Goal: Information Seeking & Learning: Learn about a topic

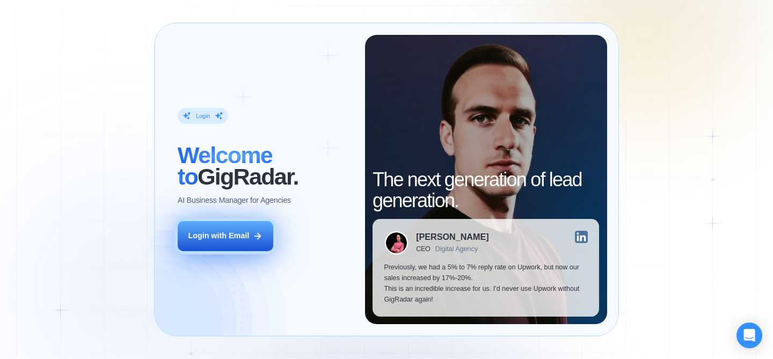
click at [264, 228] on button "Login with Email" at bounding box center [226, 236] width 96 height 30
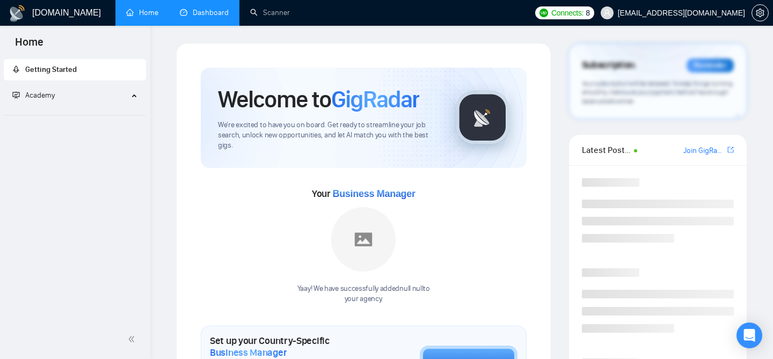
click at [196, 17] on link "Dashboard" at bounding box center [204, 12] width 49 height 9
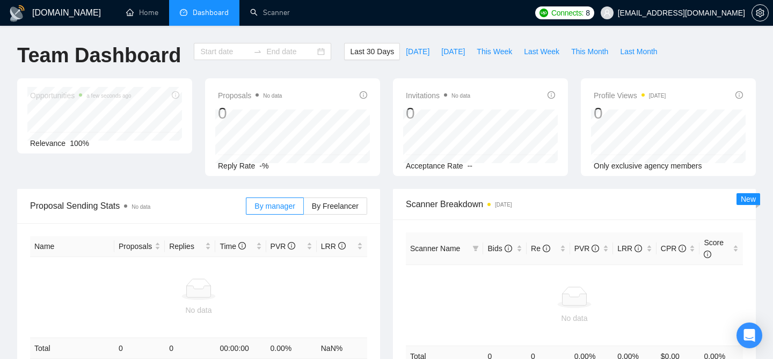
type input "[DATE]"
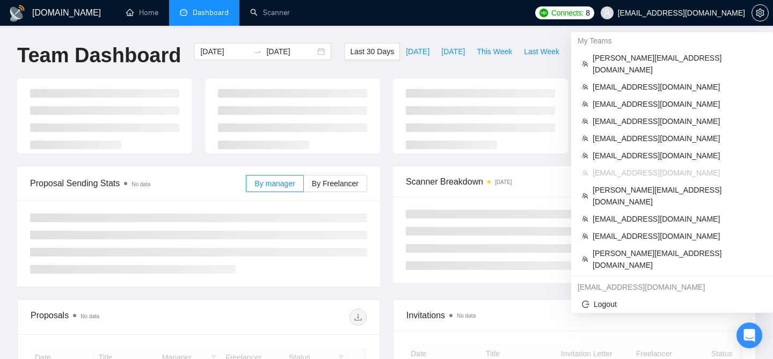
click at [660, 13] on span "[EMAIL_ADDRESS][DOMAIN_NAME]" at bounding box center [681, 13] width 127 height 0
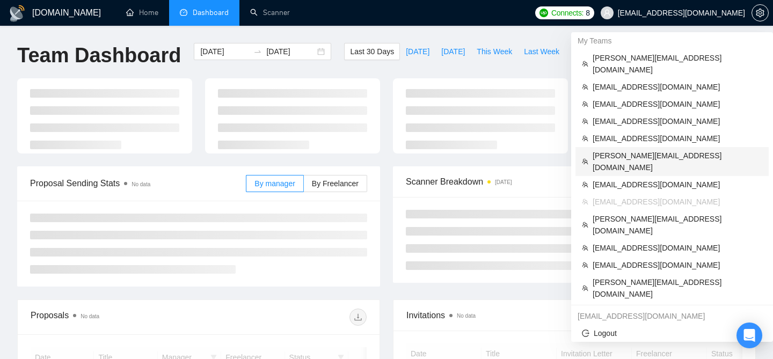
click at [625, 150] on span "[PERSON_NAME][EMAIL_ADDRESS][DOMAIN_NAME]" at bounding box center [678, 162] width 170 height 24
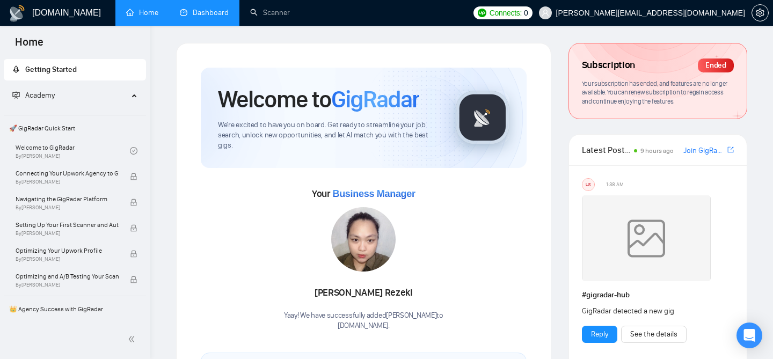
click at [214, 8] on link "Dashboard" at bounding box center [204, 12] width 49 height 9
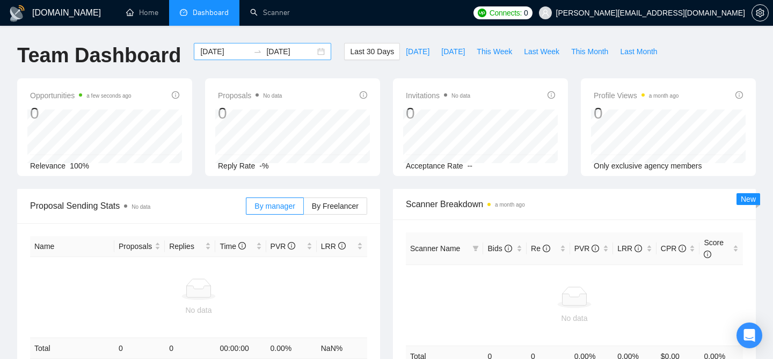
click at [319, 51] on div "[DATE] [DATE]" at bounding box center [262, 51] width 137 height 17
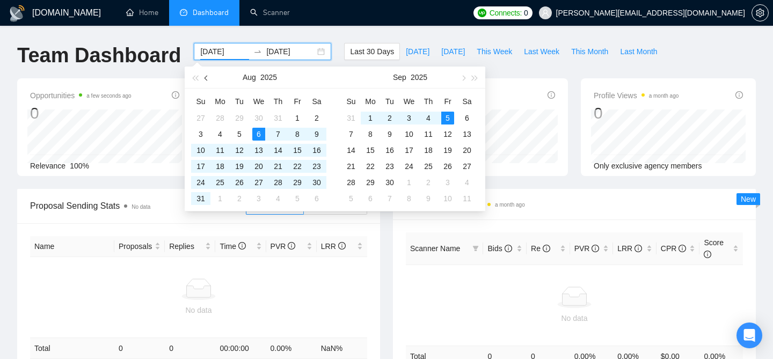
click at [206, 79] on span "button" at bounding box center [207, 77] width 5 height 5
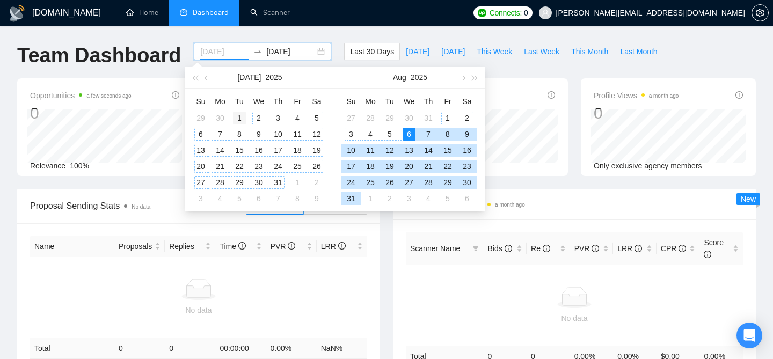
type input "[DATE]"
click at [235, 114] on div "1" at bounding box center [239, 118] width 13 height 13
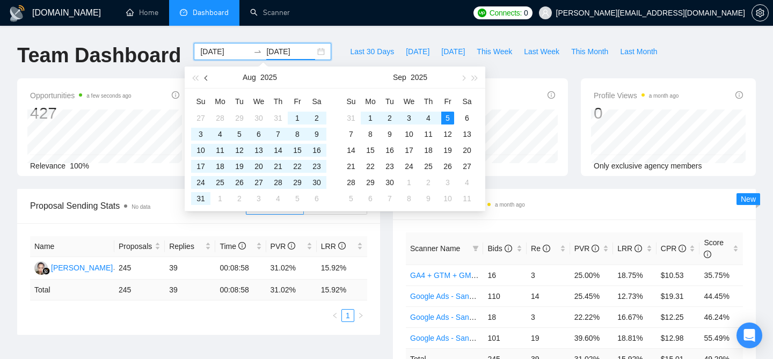
click at [204, 78] on button "button" at bounding box center [207, 77] width 12 height 21
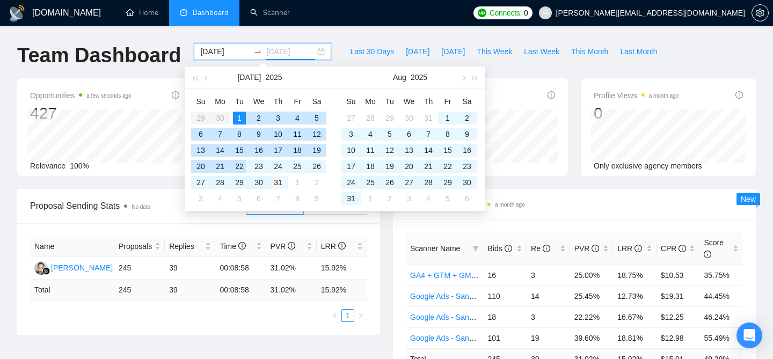
type input "[DATE]"
click at [280, 182] on div "31" at bounding box center [278, 182] width 13 height 13
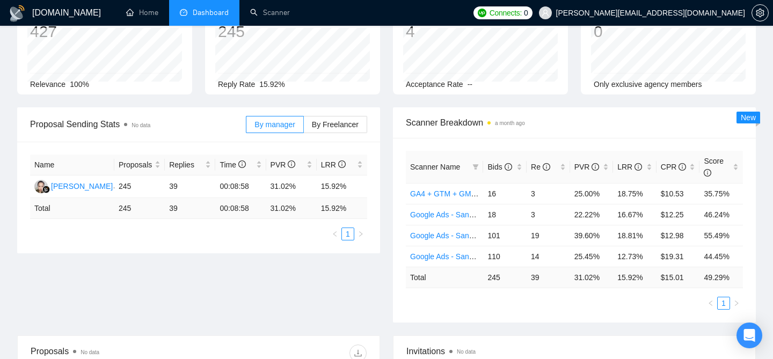
scroll to position [89, 0]
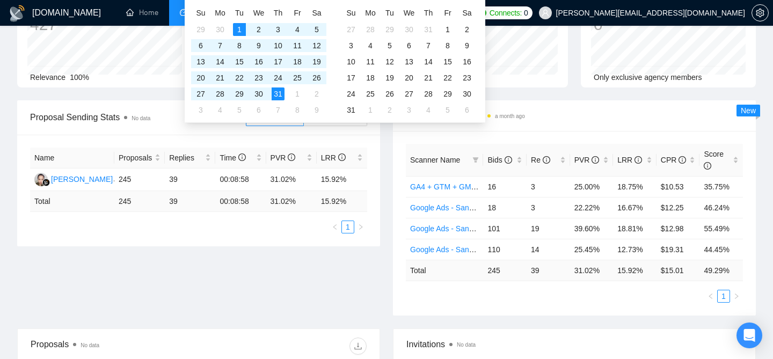
click at [521, 99] on div "Opportunities a few seconds ago 427 Relevance 100% Proposals No data 245 Reply …" at bounding box center [387, 45] width 752 height 111
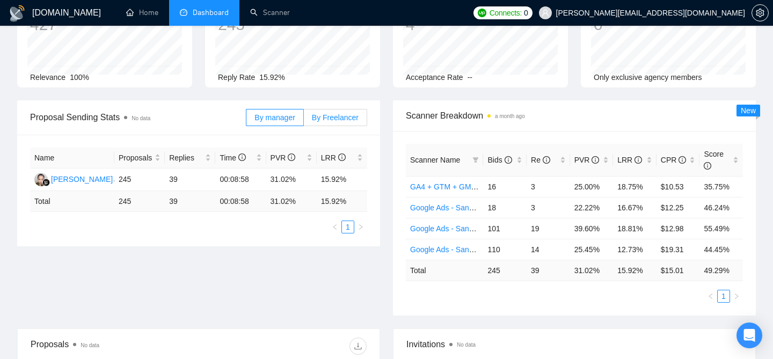
click at [335, 118] on span "By Freelancer" at bounding box center [335, 117] width 47 height 9
click at [304, 120] on input "By Freelancer" at bounding box center [304, 120] width 0 height 0
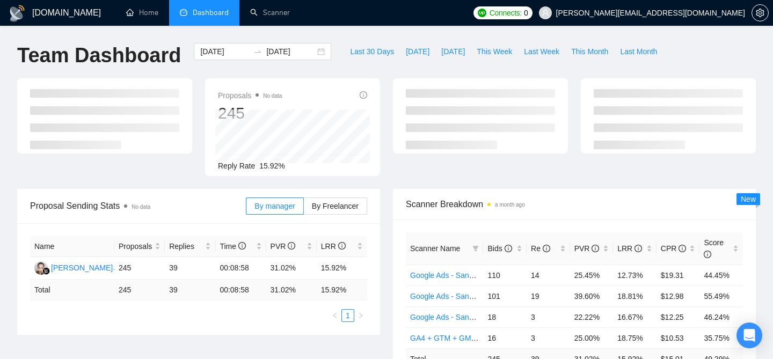
click at [709, 13] on span "[PERSON_NAME][EMAIL_ADDRESS][DOMAIN_NAME]" at bounding box center [650, 13] width 189 height 0
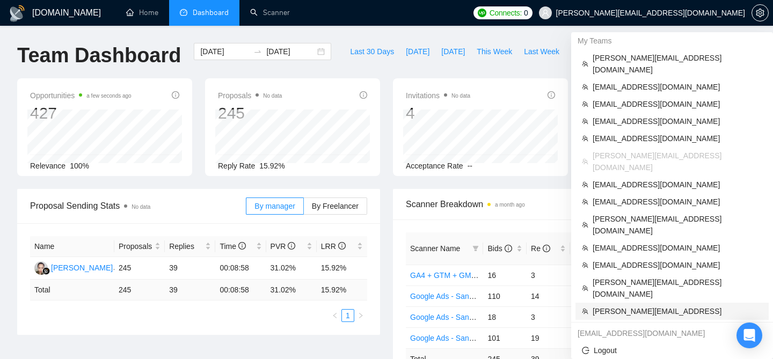
click at [627, 306] on span "[PERSON_NAME][EMAIL_ADDRESS]" at bounding box center [678, 312] width 170 height 12
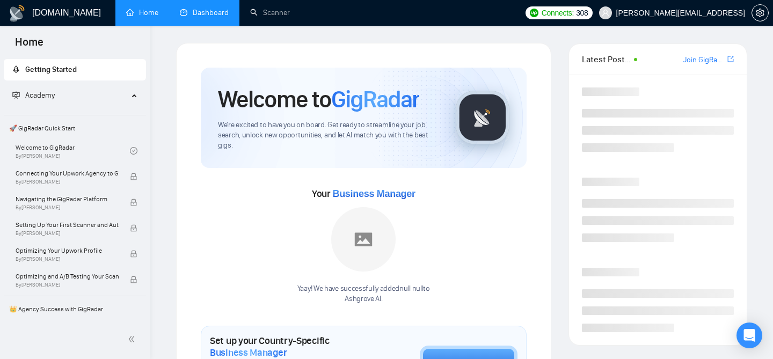
click at [219, 17] on link "Dashboard" at bounding box center [204, 12] width 49 height 9
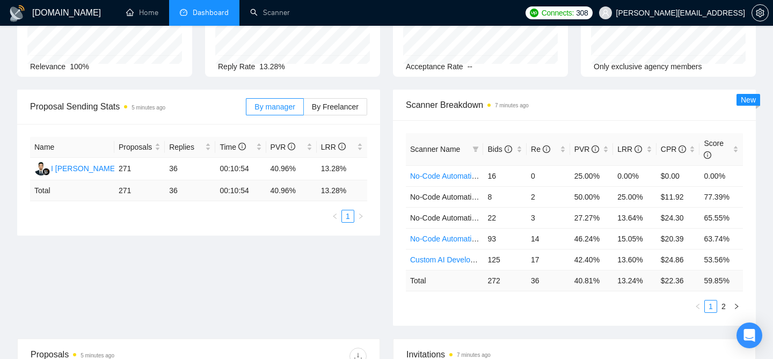
scroll to position [103, 0]
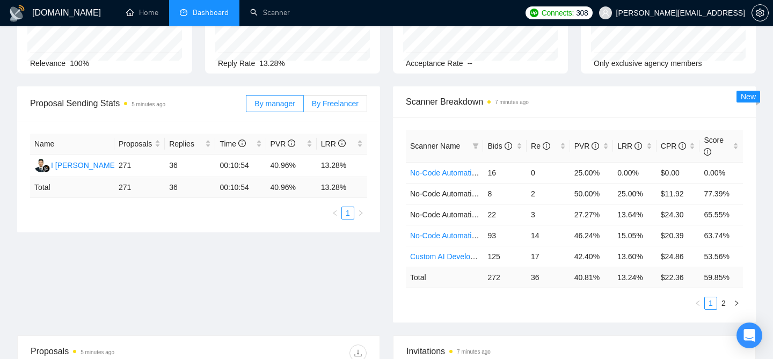
click at [328, 105] on span "By Freelancer" at bounding box center [335, 103] width 47 height 9
click at [304, 106] on input "By Freelancer" at bounding box center [304, 106] width 0 height 0
click at [649, 147] on div "LRR" at bounding box center [635, 146] width 35 height 12
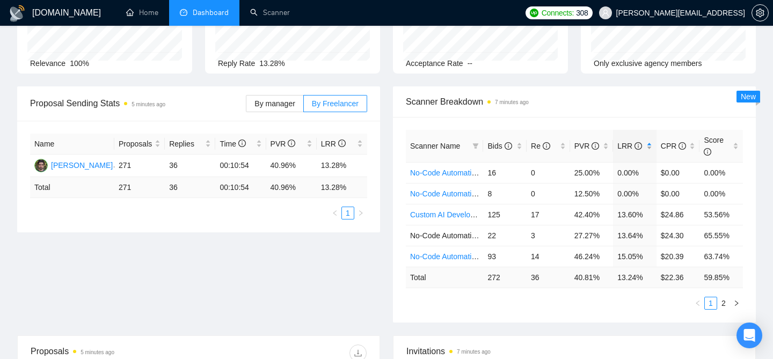
click at [649, 147] on div "LRR" at bounding box center [635, 146] width 35 height 12
click at [589, 98] on span "Scanner Breakdown 7 minutes ago" at bounding box center [574, 101] width 337 height 13
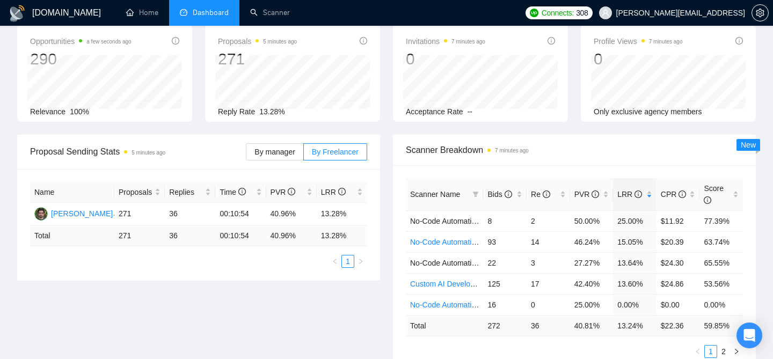
scroll to position [0, 0]
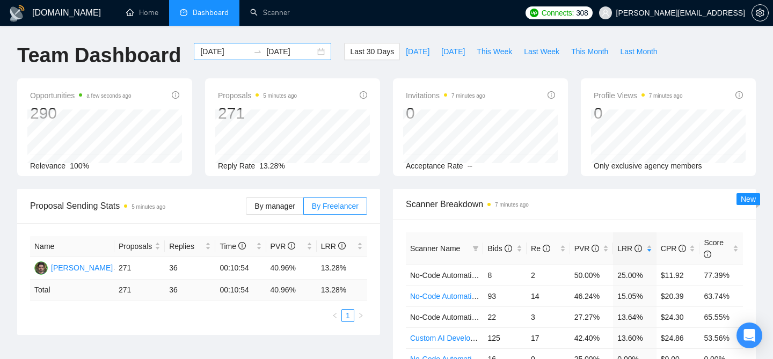
click at [316, 54] on div "[DATE] [DATE]" at bounding box center [262, 51] width 137 height 17
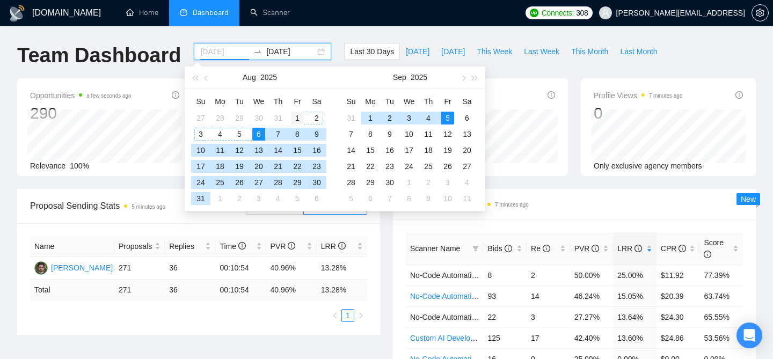
type input "[DATE]"
click at [298, 116] on div "1" at bounding box center [297, 118] width 13 height 13
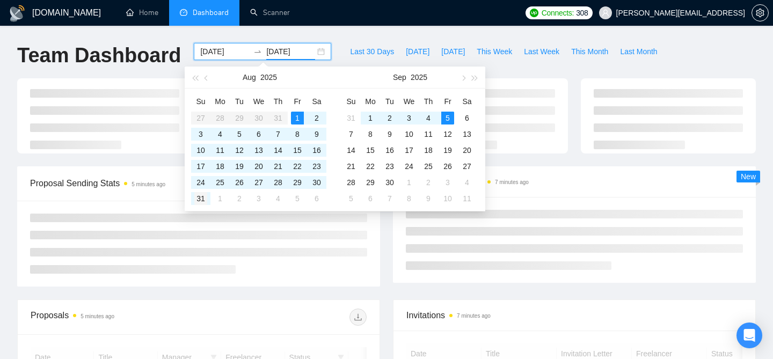
type input "[DATE]"
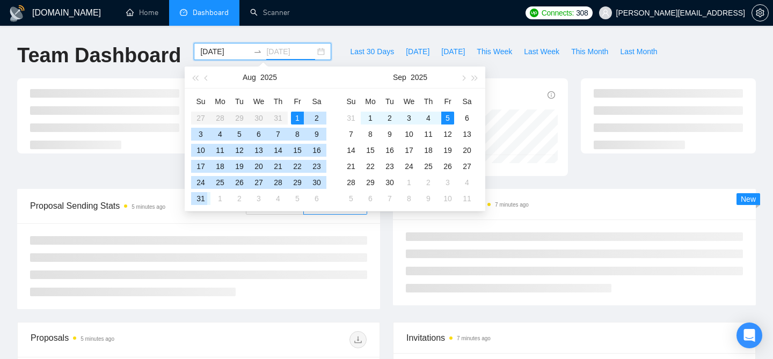
click at [200, 195] on div "31" at bounding box center [200, 198] width 13 height 13
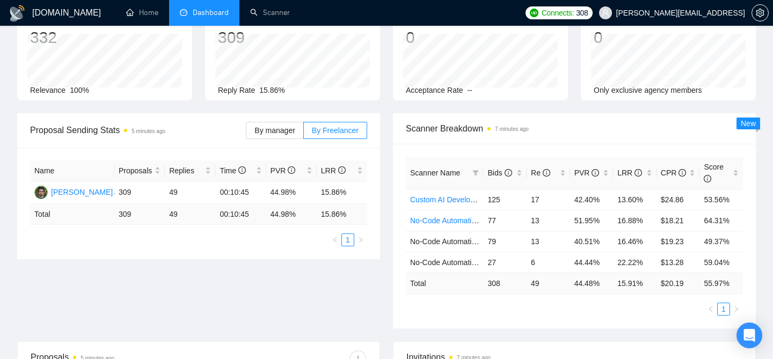
scroll to position [64, 0]
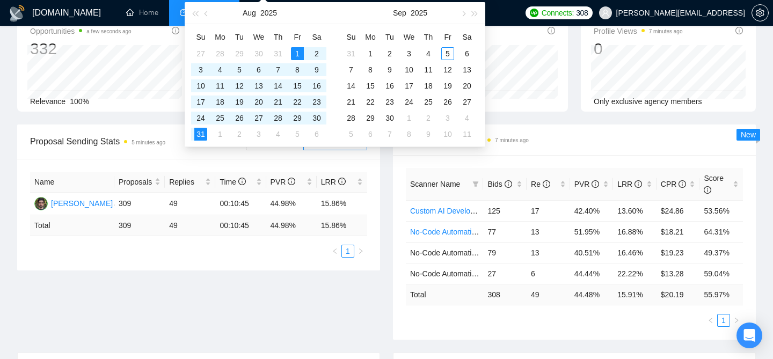
click at [286, 302] on div "Proposal Sending Stats 5 minutes ago By manager By Freelancer Name Proposals Re…" at bounding box center [387, 239] width 752 height 228
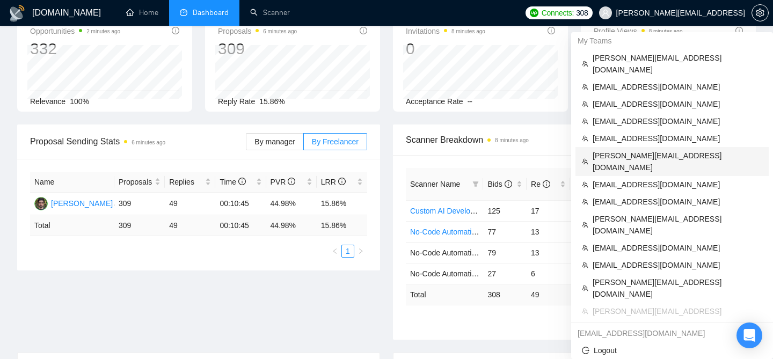
click at [656, 150] on span "[PERSON_NAME][EMAIL_ADDRESS][DOMAIN_NAME]" at bounding box center [678, 162] width 170 height 24
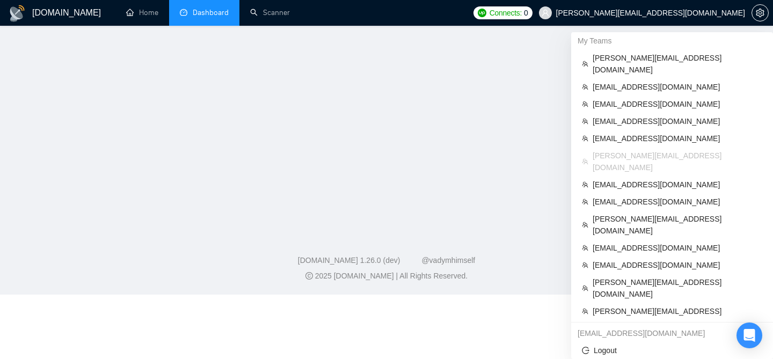
scroll to position [215, 0]
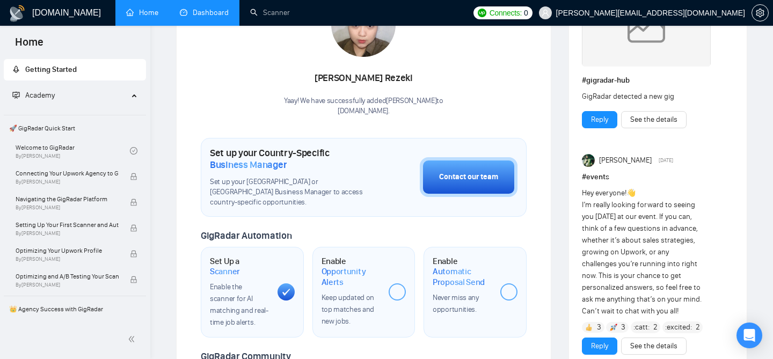
click at [229, 17] on link "Dashboard" at bounding box center [204, 12] width 49 height 9
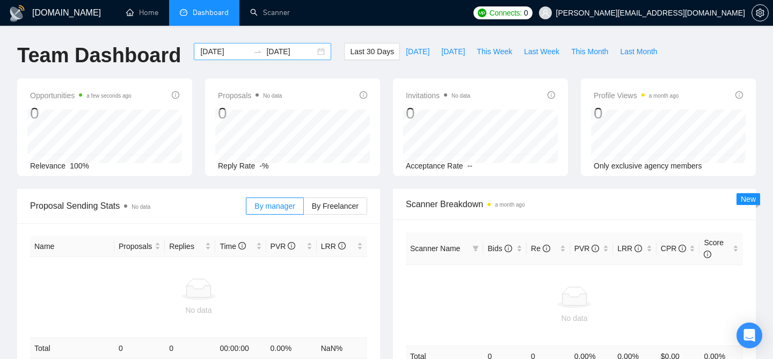
click at [285, 58] on div "[DATE] [DATE]" at bounding box center [262, 51] width 137 height 17
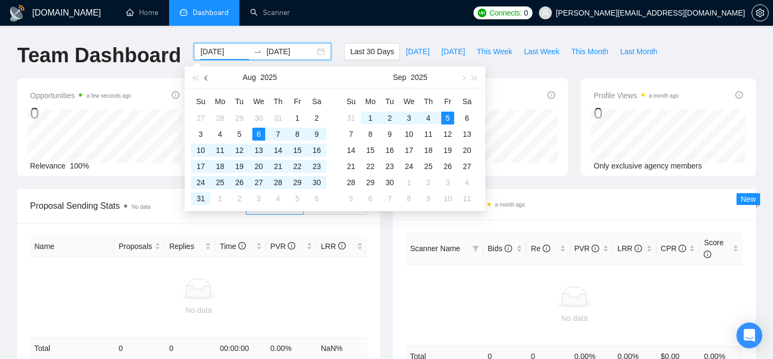
click at [202, 78] on button "button" at bounding box center [207, 77] width 12 height 21
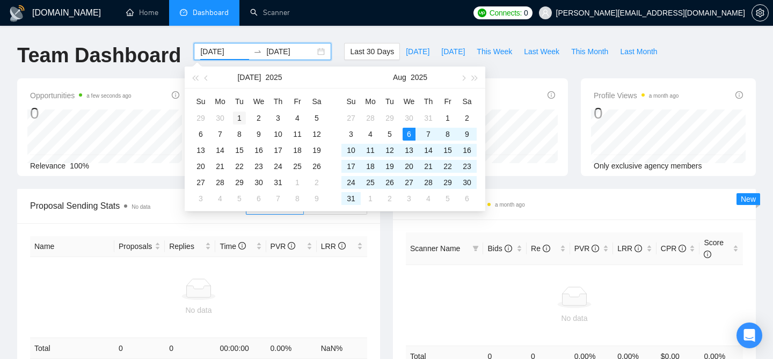
type input "[DATE]"
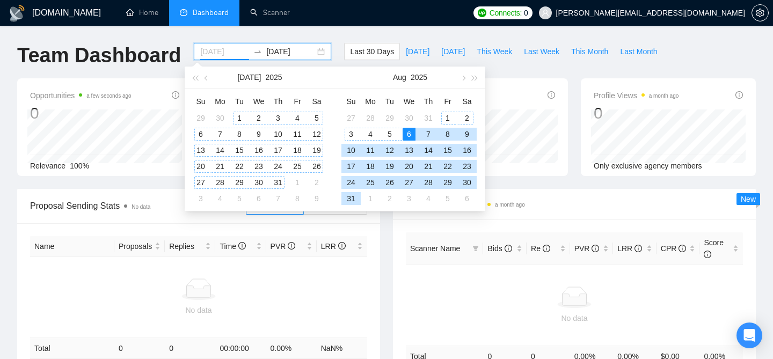
click at [238, 116] on div "1" at bounding box center [239, 118] width 13 height 13
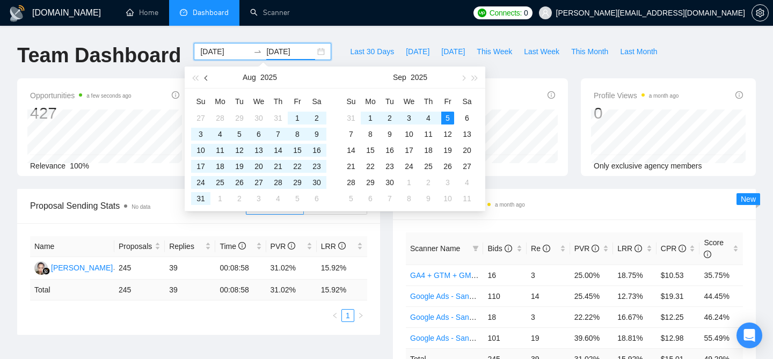
click at [206, 79] on span "button" at bounding box center [207, 77] width 5 height 5
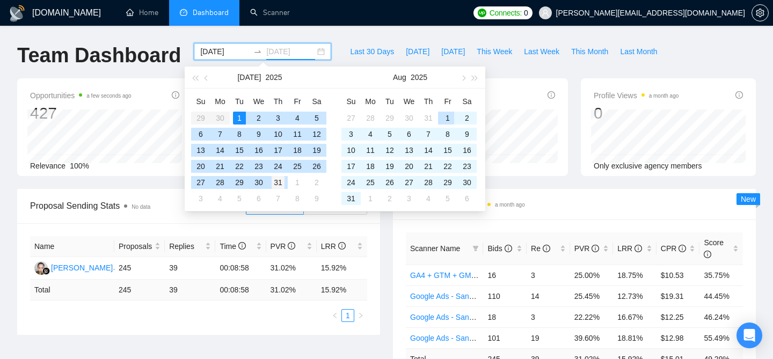
type input "[DATE]"
click at [274, 182] on div "31" at bounding box center [278, 182] width 13 height 13
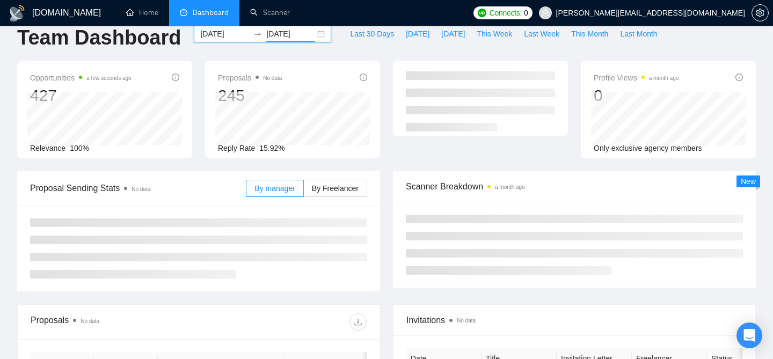
scroll to position [39, 0]
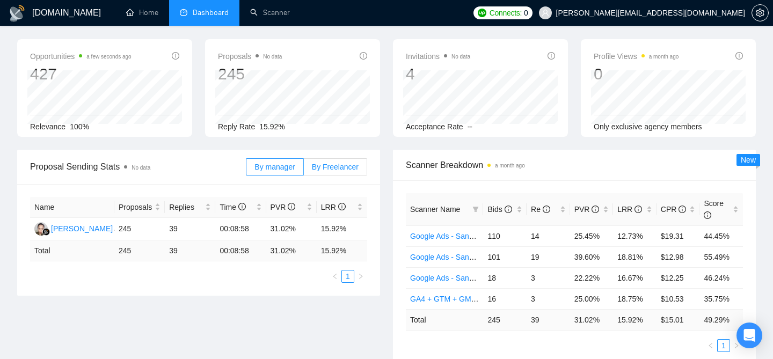
click at [319, 165] on span "By Freelancer" at bounding box center [335, 167] width 47 height 9
click at [304, 170] on input "By Freelancer" at bounding box center [304, 170] width 0 height 0
click at [79, 233] on div "[PERSON_NAME]" at bounding box center [82, 229] width 62 height 12
click at [707, 17] on span "[PERSON_NAME][EMAIL_ADDRESS][DOMAIN_NAME]" at bounding box center [642, 13] width 219 height 34
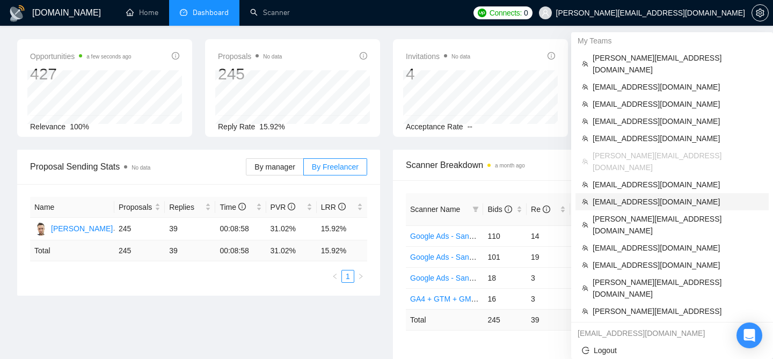
click at [666, 196] on span "[EMAIL_ADDRESS][DOMAIN_NAME]" at bounding box center [678, 202] width 170 height 12
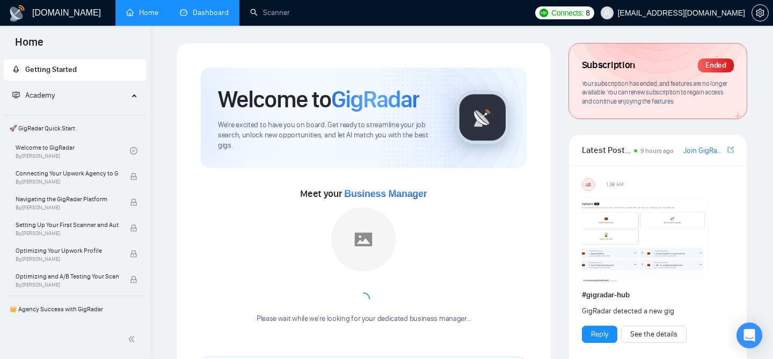
click at [210, 14] on link "Dashboard" at bounding box center [204, 12] width 49 height 9
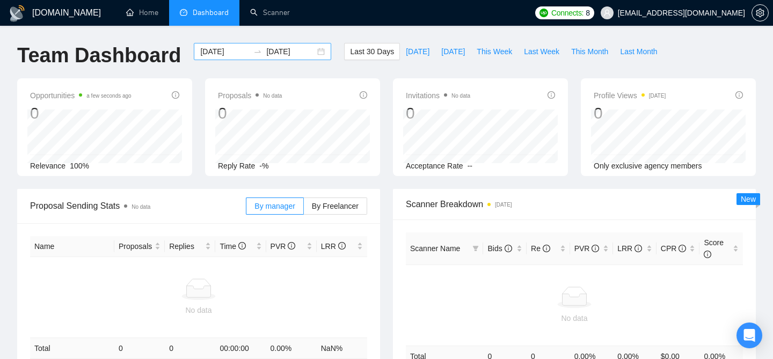
click at [311, 52] on div "[DATE] [DATE]" at bounding box center [262, 51] width 137 height 17
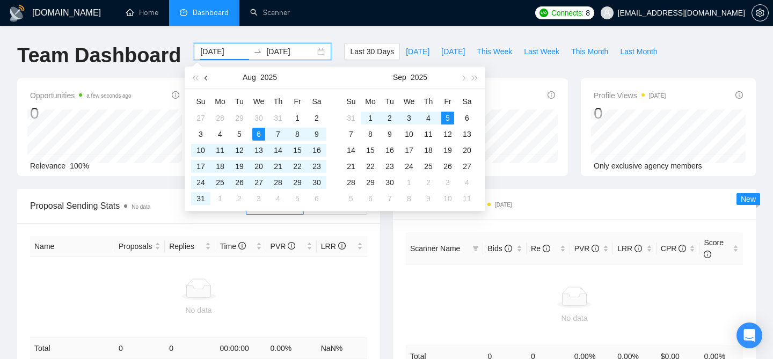
click at [208, 76] on span "button" at bounding box center [207, 77] width 5 height 5
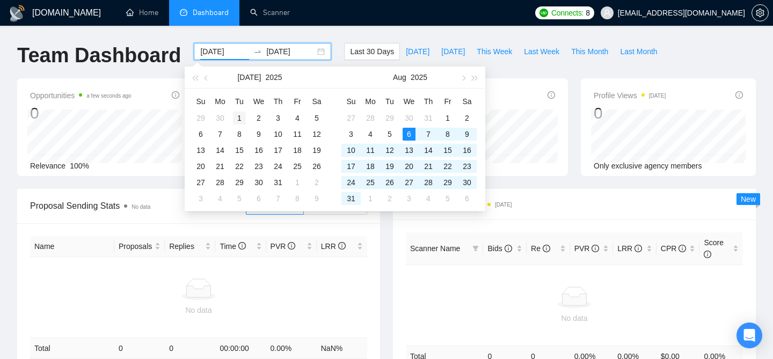
type input "[DATE]"
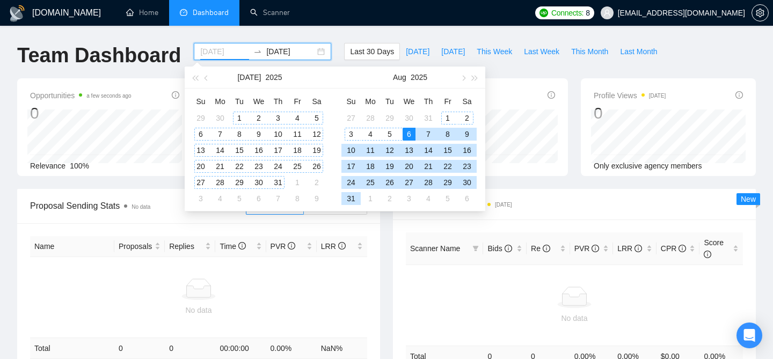
click at [237, 112] on div "1" at bounding box center [239, 118] width 13 height 13
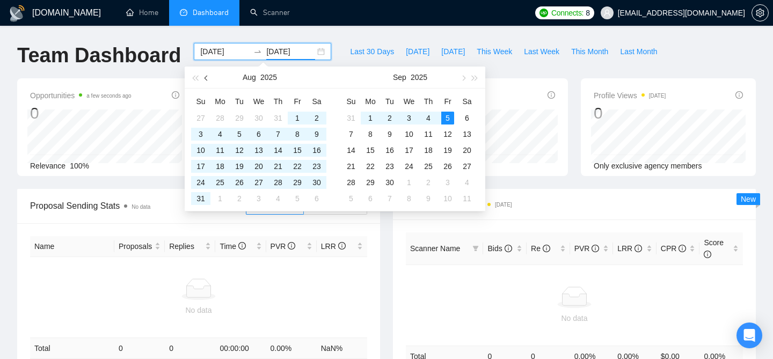
click at [203, 81] on button "button" at bounding box center [207, 77] width 12 height 21
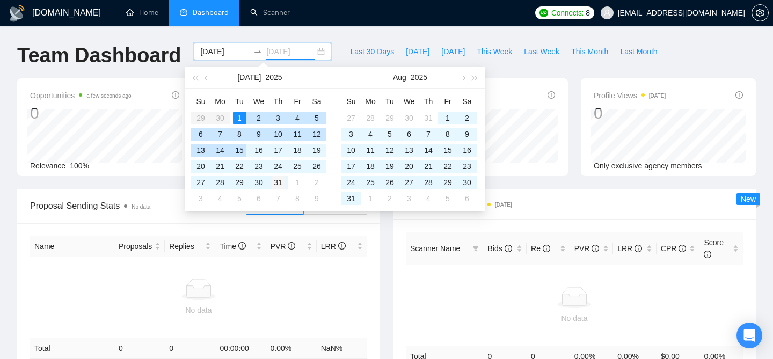
type input "[DATE]"
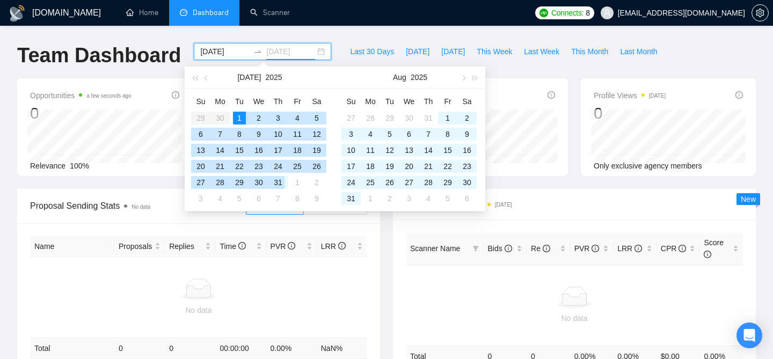
click at [274, 178] on div "31" at bounding box center [278, 182] width 13 height 13
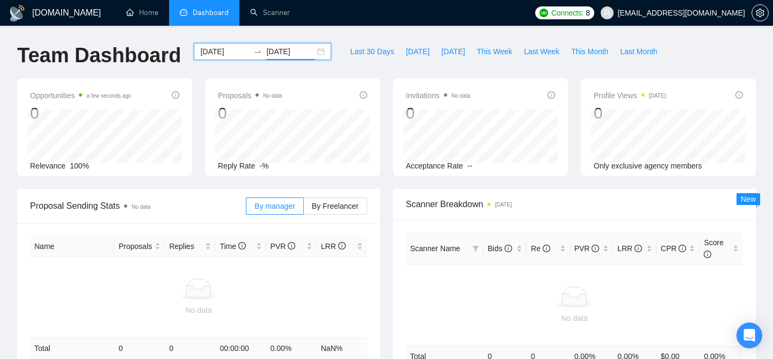
click at [315, 54] on div "[DATE] [DATE]" at bounding box center [262, 51] width 137 height 17
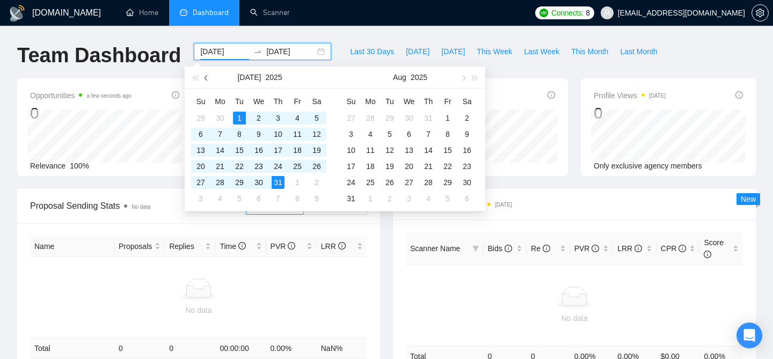
click at [207, 76] on span "button" at bounding box center [207, 77] width 5 height 5
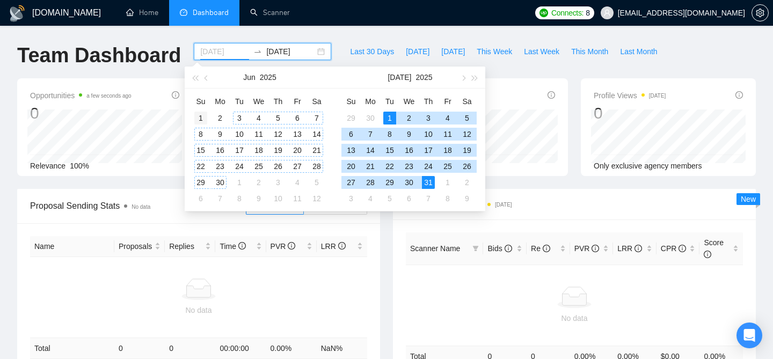
type input "[DATE]"
click at [193, 118] on td "1" at bounding box center [200, 118] width 19 height 16
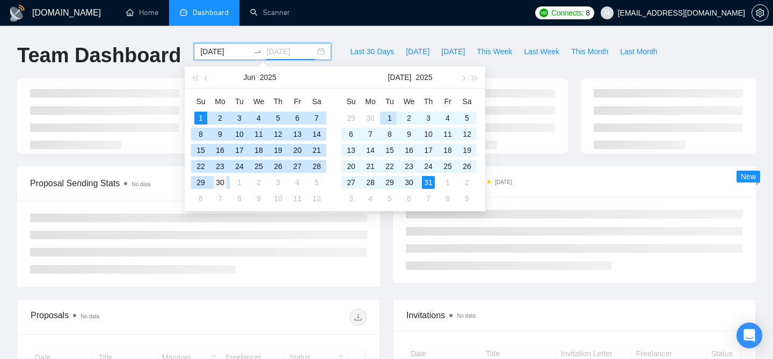
type input "[DATE]"
click at [221, 180] on div "30" at bounding box center [220, 182] width 13 height 13
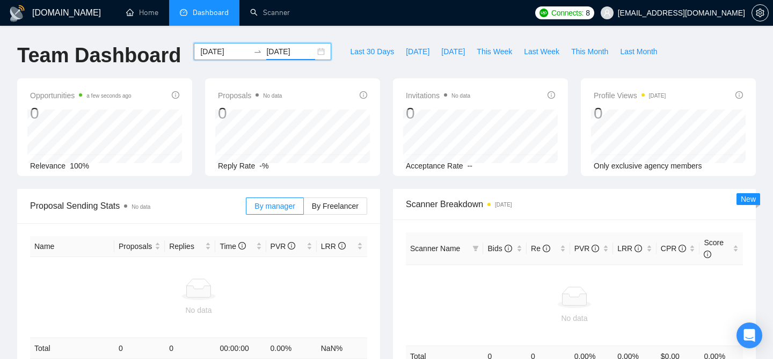
click at [312, 55] on div "[DATE] [DATE]" at bounding box center [262, 51] width 137 height 17
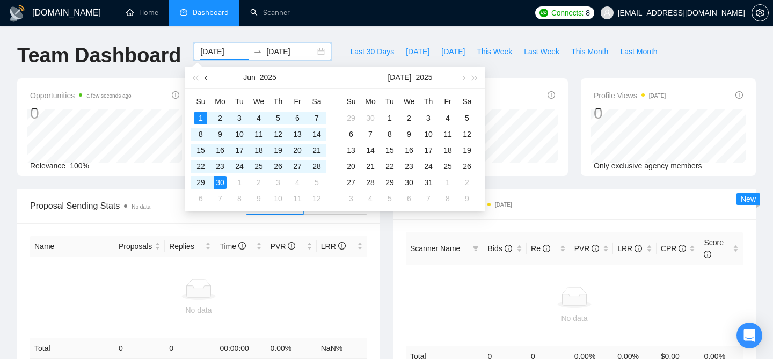
click at [204, 81] on button "button" at bounding box center [207, 77] width 12 height 21
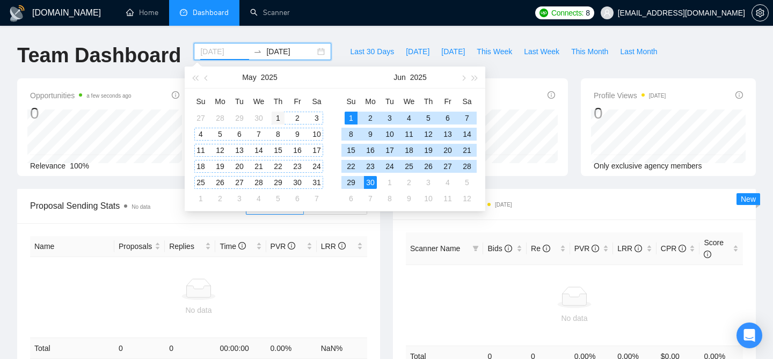
type input "[DATE]"
click at [279, 115] on div "1" at bounding box center [278, 118] width 13 height 13
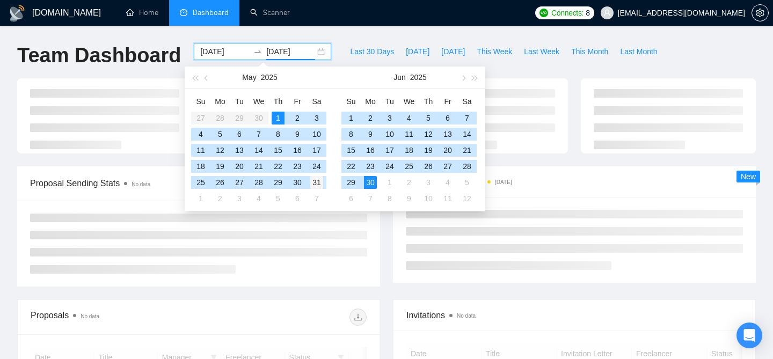
type input "[DATE]"
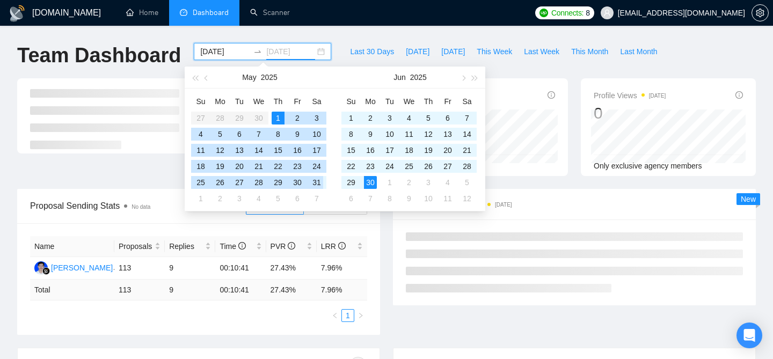
click at [317, 181] on div "31" at bounding box center [316, 182] width 13 height 13
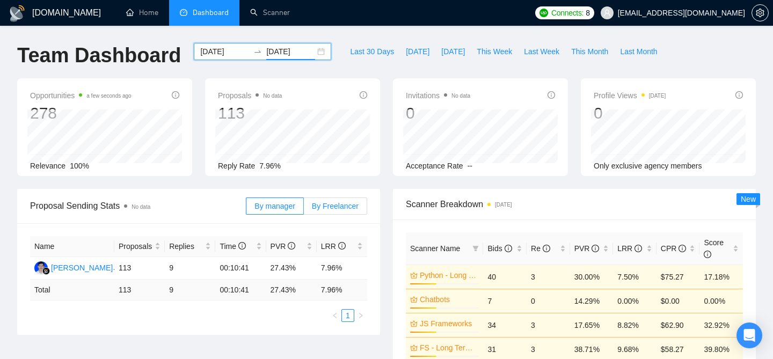
click at [328, 200] on label "By Freelancer" at bounding box center [335, 206] width 63 height 17
click at [304, 209] on input "By Freelancer" at bounding box center [304, 209] width 0 height 0
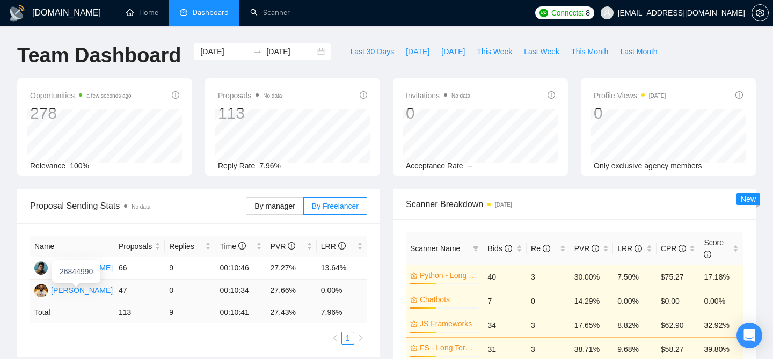
click at [90, 291] on div "[PERSON_NAME]" at bounding box center [82, 291] width 62 height 12
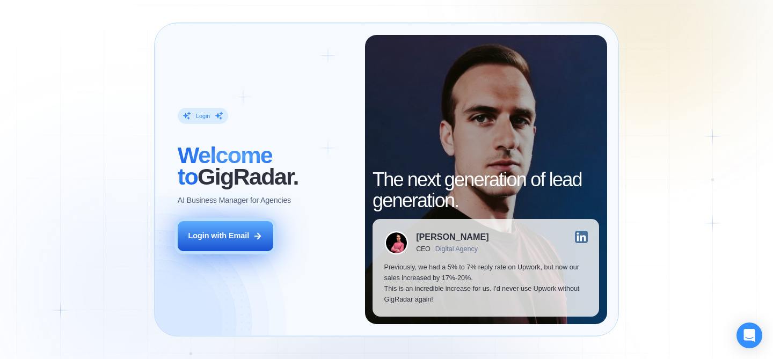
click at [258, 244] on button "Login with Email" at bounding box center [226, 236] width 96 height 30
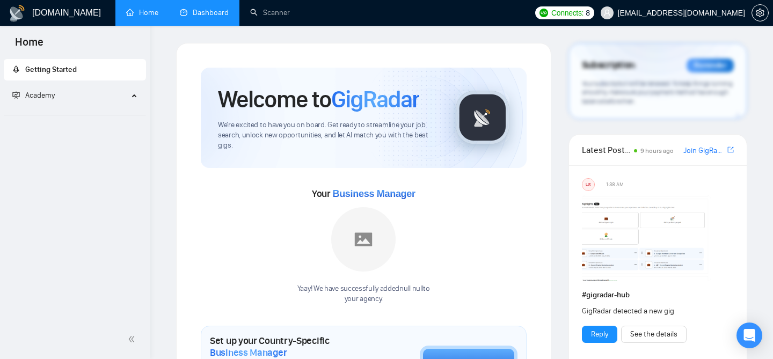
click at [229, 17] on link "Dashboard" at bounding box center [204, 12] width 49 height 9
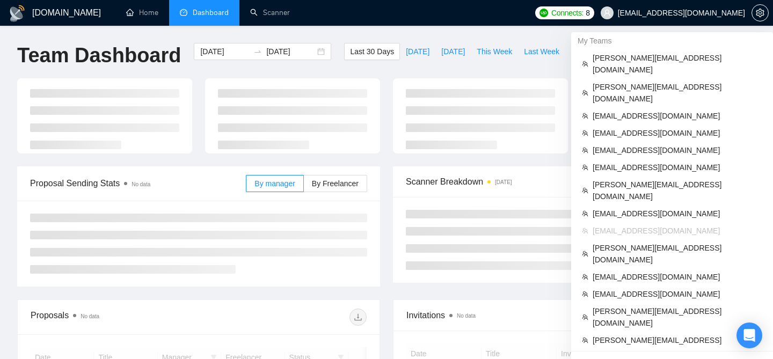
click at [703, 13] on span "[EMAIL_ADDRESS][DOMAIN_NAME]" at bounding box center [681, 13] width 127 height 0
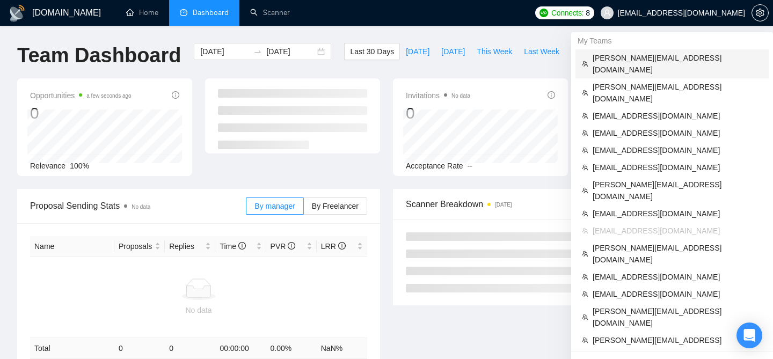
click at [640, 59] on span "hamza.jilani@plexable.com" at bounding box center [678, 64] width 170 height 24
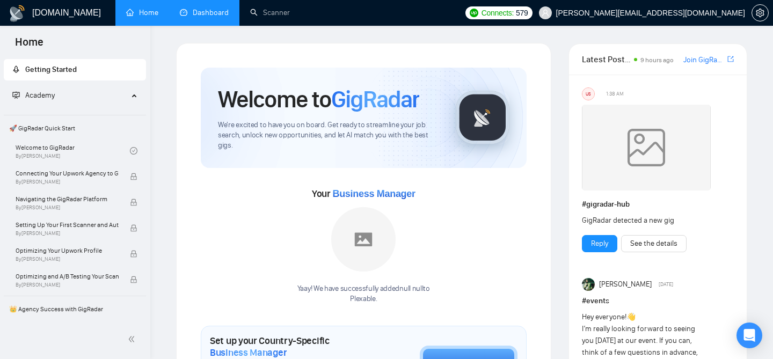
click at [218, 17] on link "Dashboard" at bounding box center [204, 12] width 49 height 9
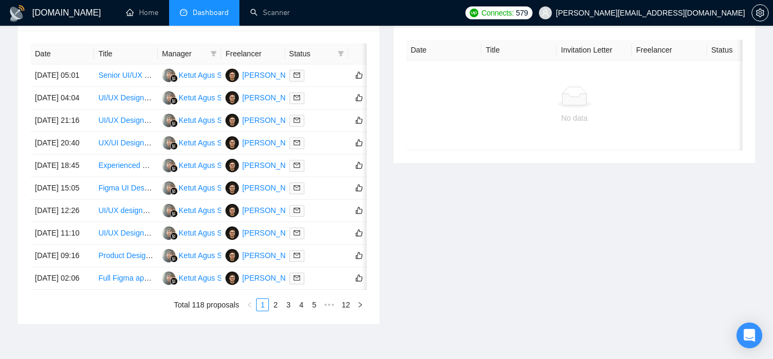
scroll to position [425, 0]
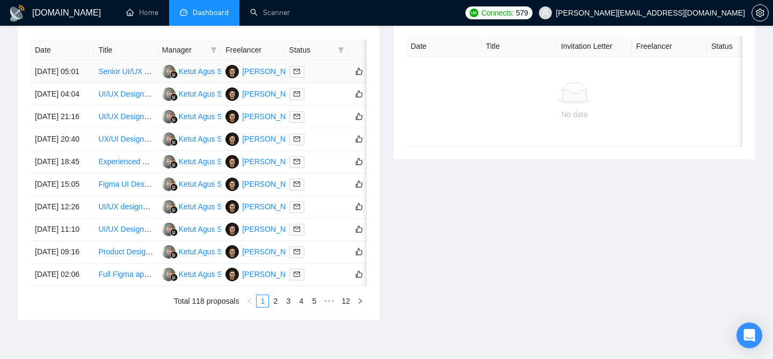
click at [250, 76] on div "Hamza Jilani" at bounding box center [273, 72] width 62 height 12
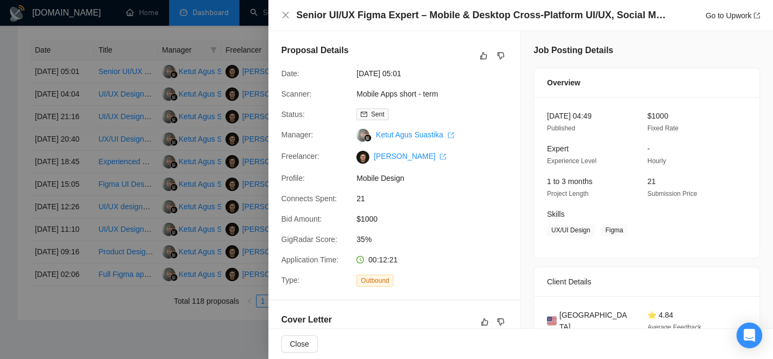
click at [247, 99] on div at bounding box center [386, 179] width 773 height 359
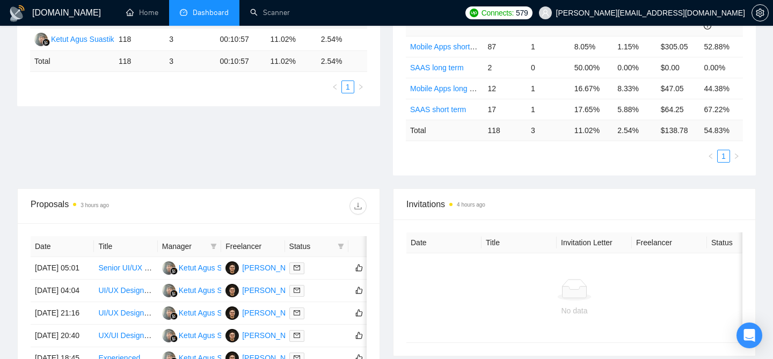
scroll to position [121, 0]
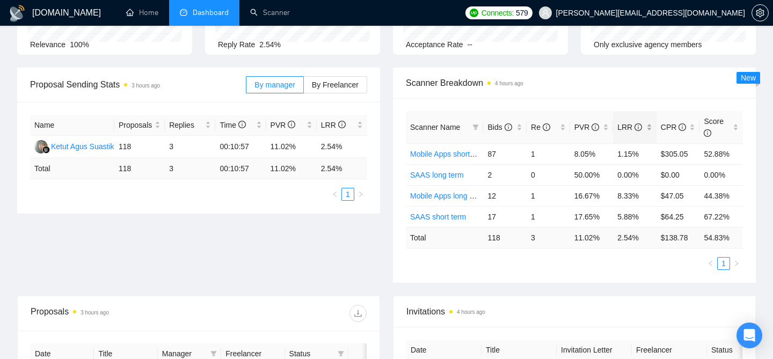
click at [650, 128] on div "LRR" at bounding box center [635, 127] width 35 height 12
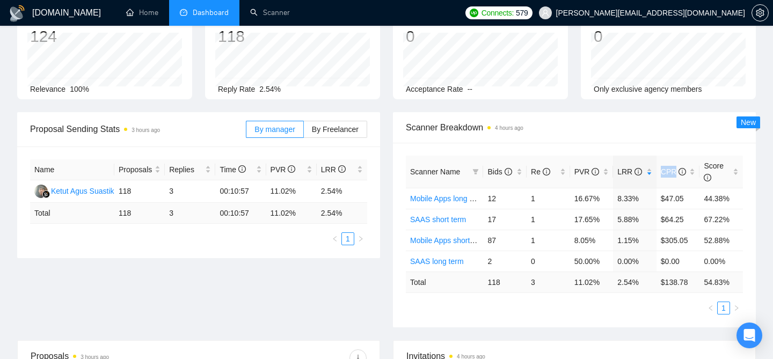
scroll to position [0, 0]
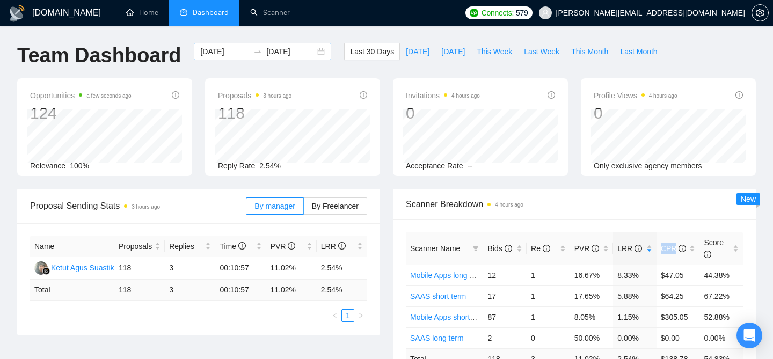
click at [307, 43] on div "[DATE] [DATE]" at bounding box center [262, 51] width 137 height 17
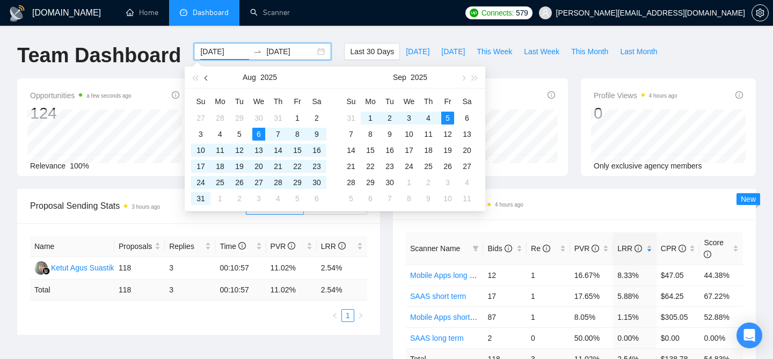
click at [206, 76] on span "button" at bounding box center [207, 77] width 5 height 5
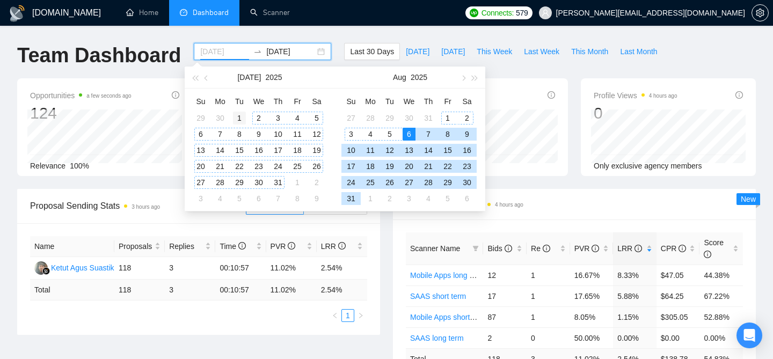
type input "[DATE]"
click at [235, 117] on div "1" at bounding box center [239, 118] width 13 height 13
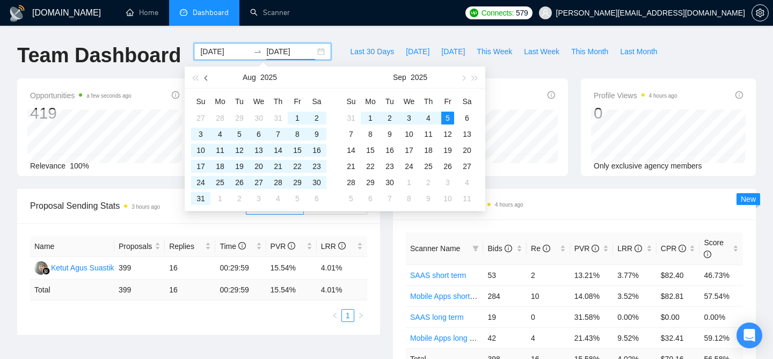
click at [208, 83] on button "button" at bounding box center [207, 77] width 12 height 21
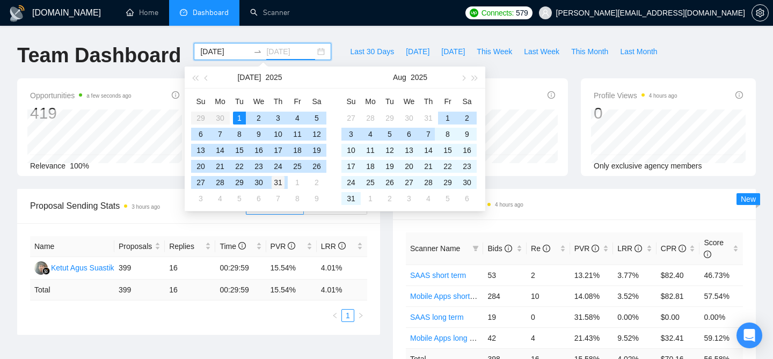
type input "[DATE]"
click at [283, 185] on div "31" at bounding box center [278, 182] width 13 height 13
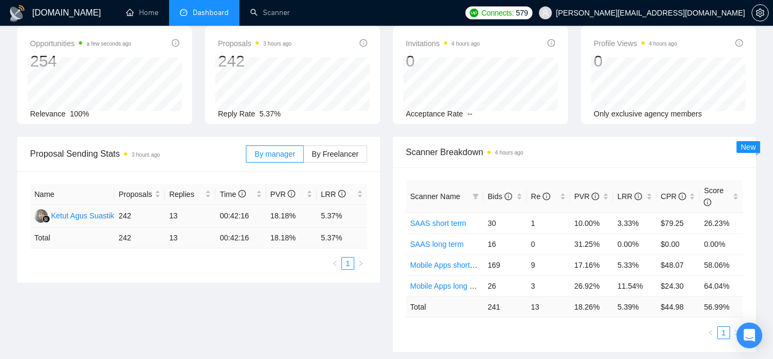
scroll to position [60, 0]
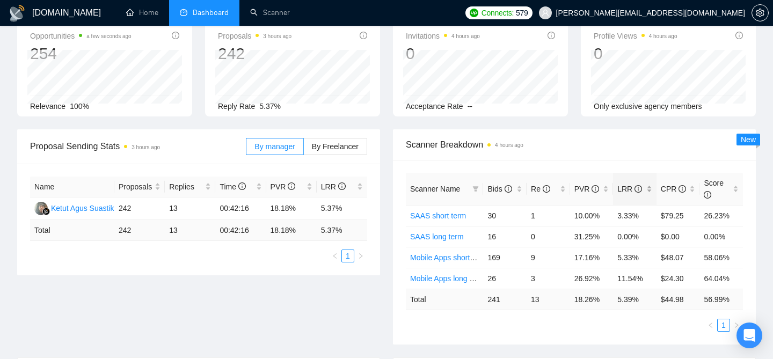
click at [650, 188] on div "LRR" at bounding box center [635, 189] width 35 height 12
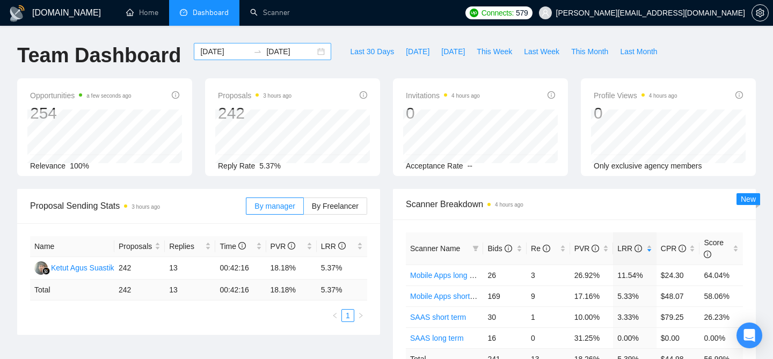
click at [310, 57] on div "[DATE] [DATE]" at bounding box center [262, 51] width 137 height 17
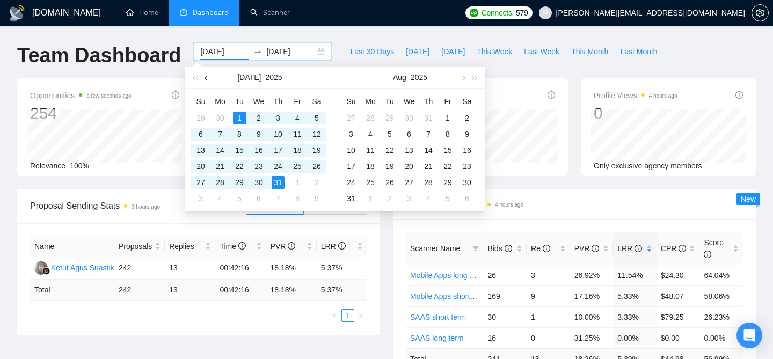
click at [205, 79] on button "button" at bounding box center [207, 77] width 12 height 21
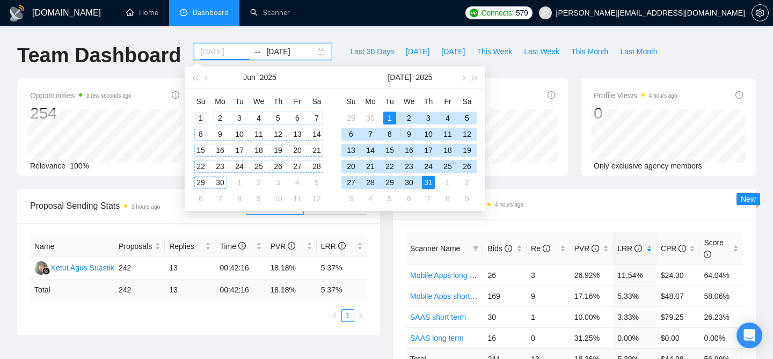
type input "[DATE]"
click at [201, 117] on div "1" at bounding box center [200, 118] width 13 height 13
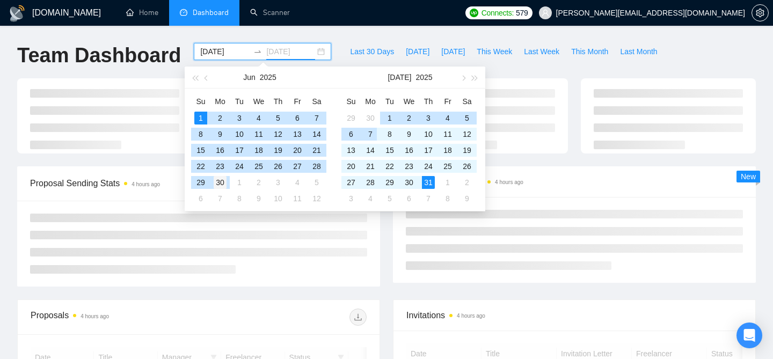
type input "[DATE]"
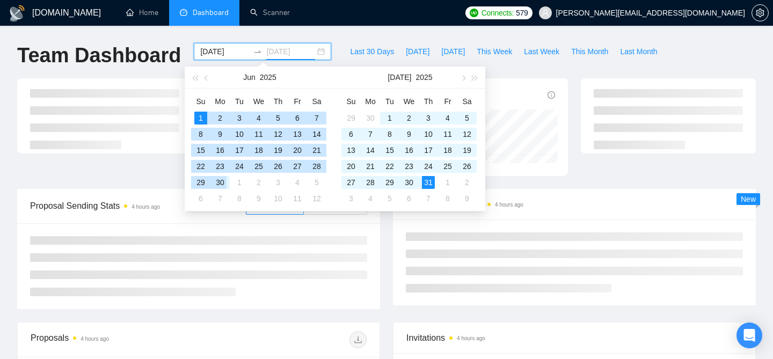
click at [222, 187] on div "30" at bounding box center [220, 182] width 13 height 13
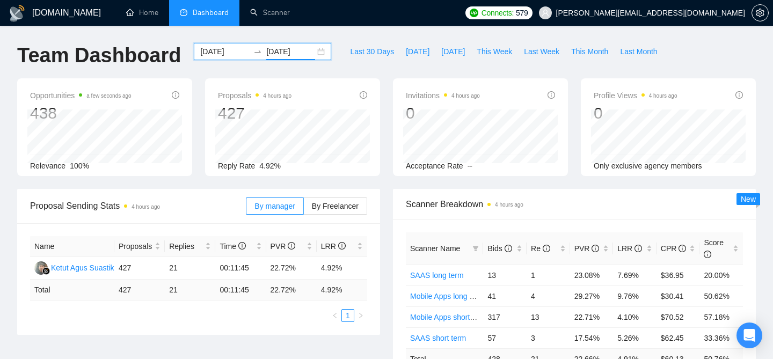
click at [312, 53] on div "[DATE] [DATE]" at bounding box center [262, 51] width 137 height 17
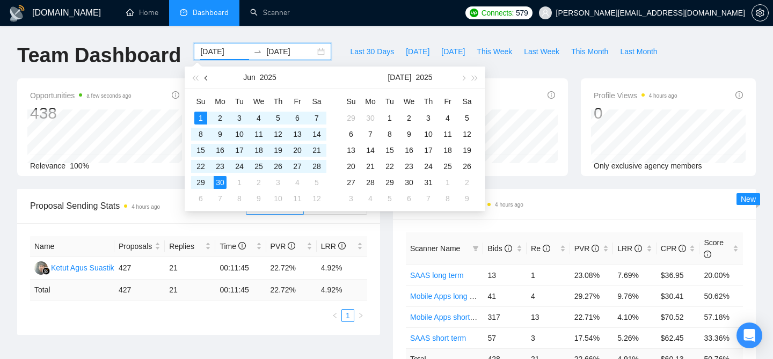
click at [206, 81] on button "button" at bounding box center [207, 77] width 12 height 21
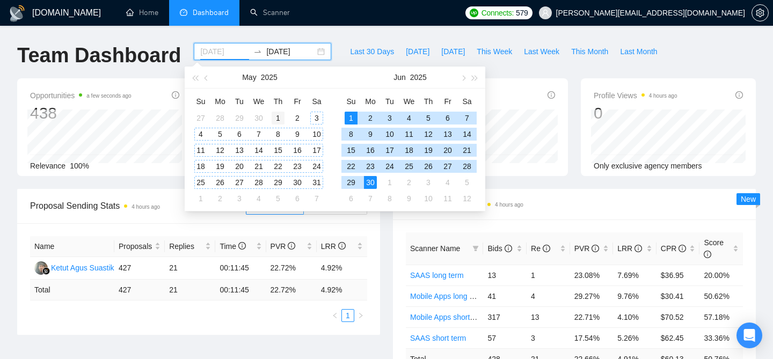
type input "[DATE]"
click at [281, 119] on div "1" at bounding box center [278, 118] width 13 height 13
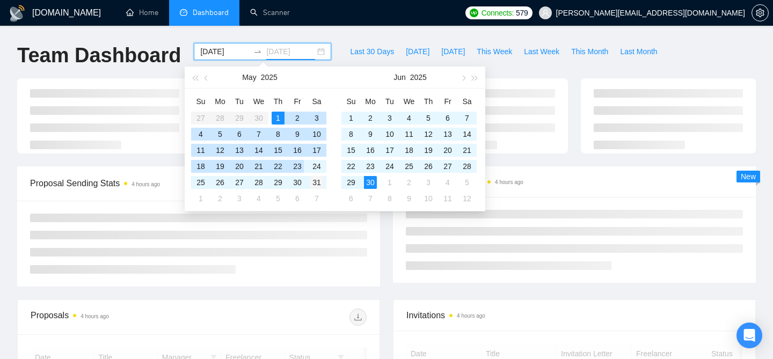
type input "[DATE]"
click at [314, 185] on div "31" at bounding box center [316, 182] width 13 height 13
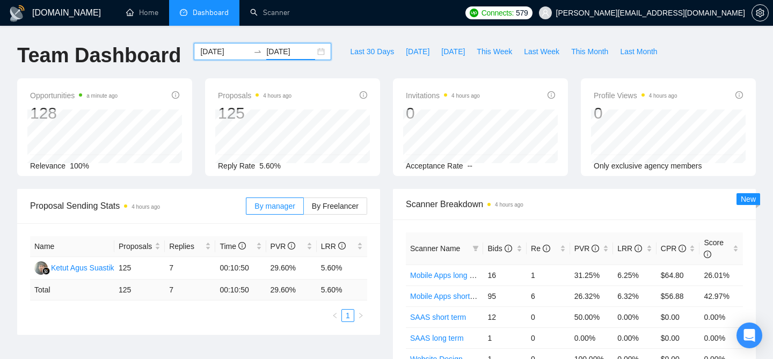
click at [314, 54] on div "2025-05-01 2025-05-31" at bounding box center [262, 51] width 137 height 17
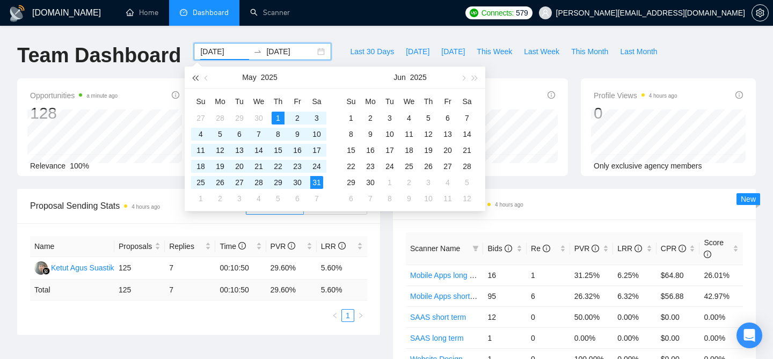
click at [198, 78] on span "button" at bounding box center [194, 77] width 5 height 5
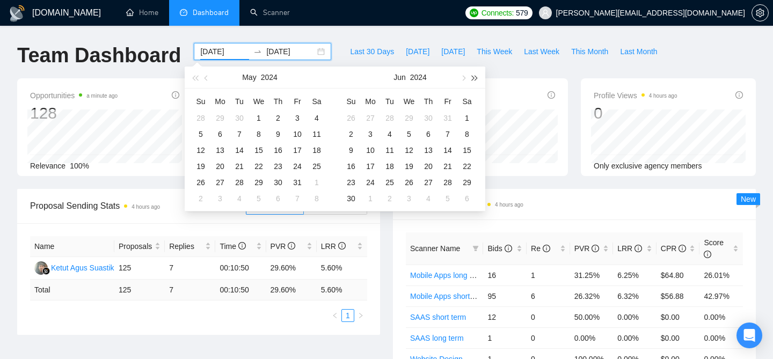
click at [471, 81] on button "button" at bounding box center [475, 77] width 12 height 21
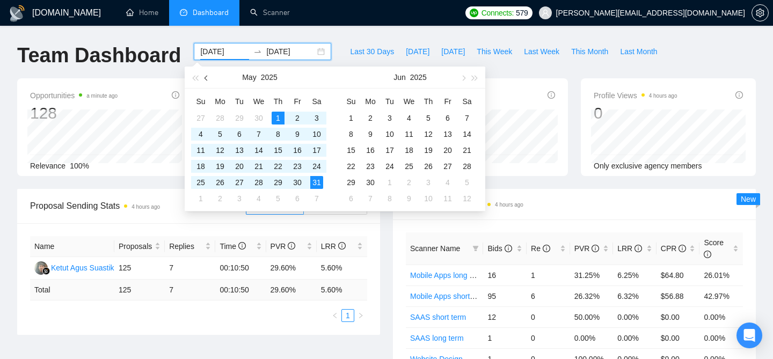
click at [212, 78] on button "button" at bounding box center [207, 77] width 12 height 21
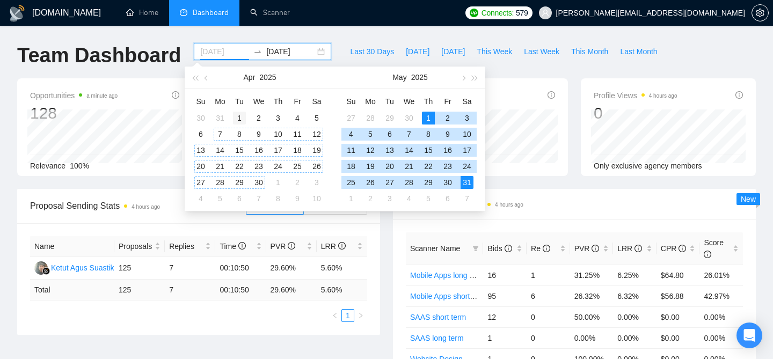
type input "2025-04-01"
click at [235, 118] on div "1" at bounding box center [239, 118] width 13 height 13
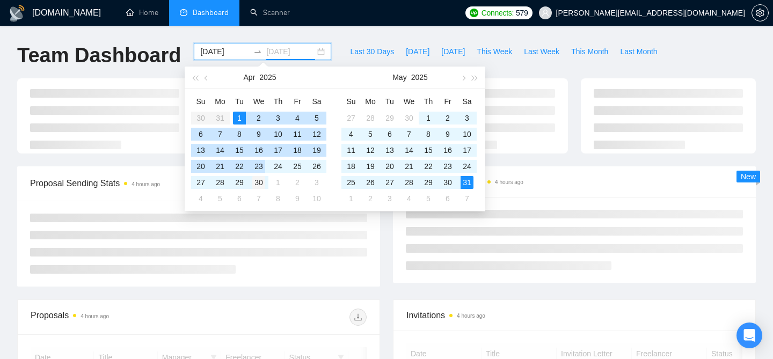
type input "[DATE]"
click at [258, 181] on div "30" at bounding box center [258, 182] width 13 height 13
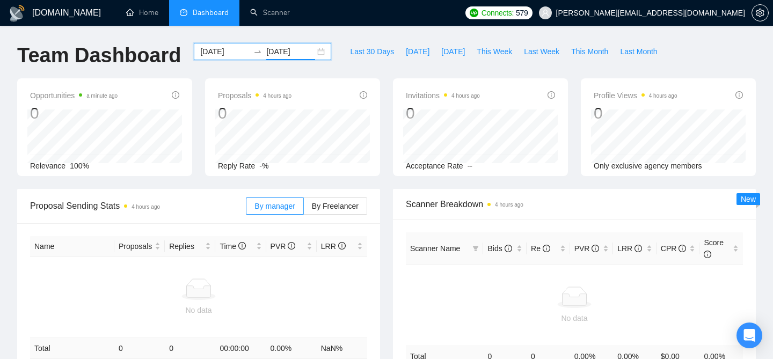
click at [315, 46] on div "2025-04-01 2025-04-30" at bounding box center [262, 51] width 137 height 17
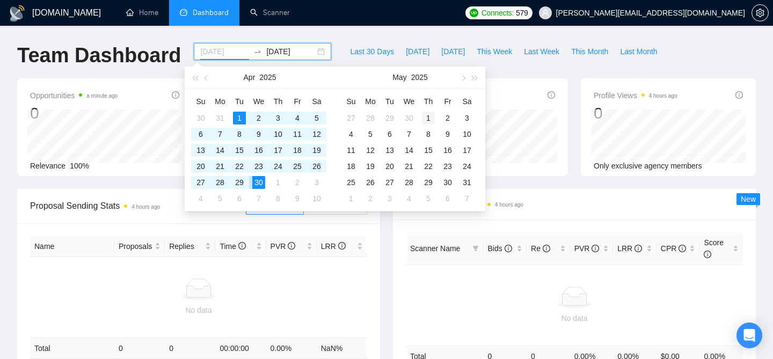
type input "[DATE]"
click at [434, 121] on div "1" at bounding box center [428, 118] width 13 height 13
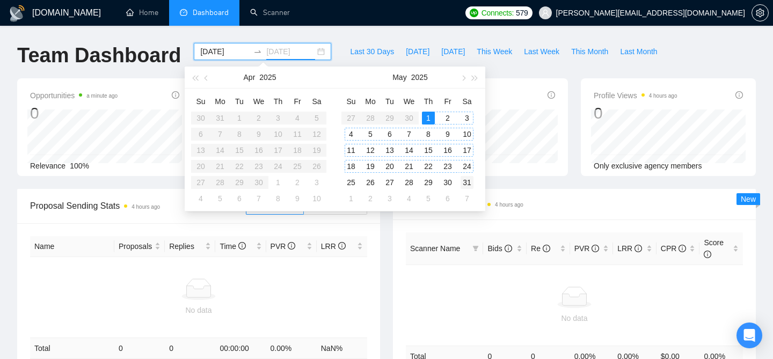
type input "[DATE]"
click at [467, 187] on div "31" at bounding box center [467, 182] width 13 height 13
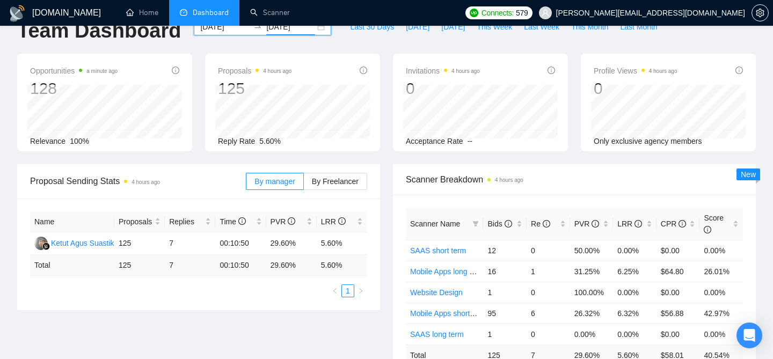
scroll to position [32, 0]
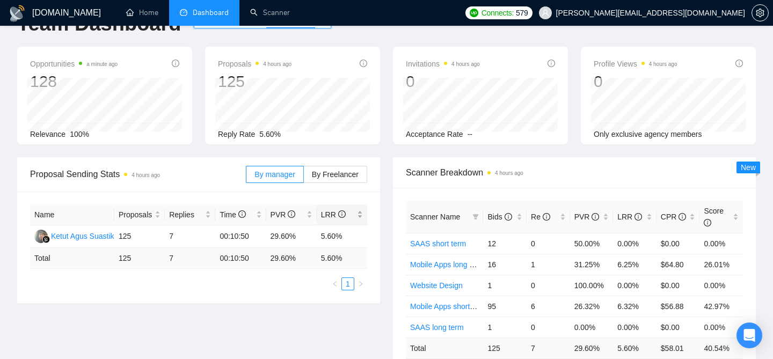
click at [361, 214] on div "LRR" at bounding box center [342, 215] width 42 height 12
click at [352, 172] on span "By Freelancer" at bounding box center [335, 174] width 47 height 9
click at [304, 177] on input "By Freelancer" at bounding box center [304, 177] width 0 height 0
click at [360, 215] on div "LRR" at bounding box center [342, 215] width 42 height 12
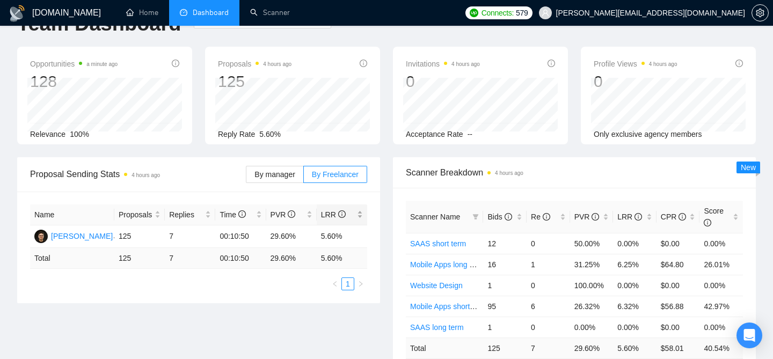
click at [360, 215] on div "LRR" at bounding box center [342, 215] width 42 height 12
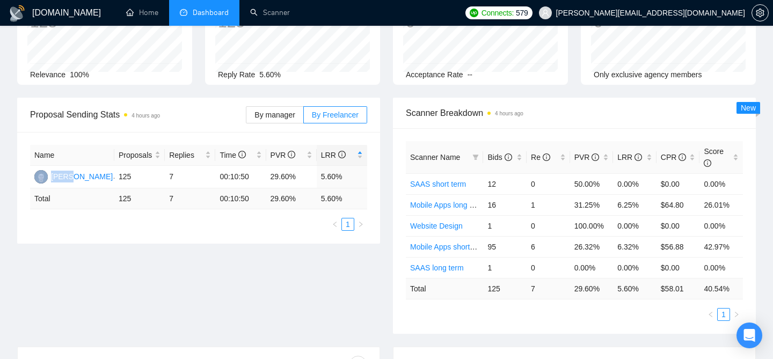
scroll to position [116, 0]
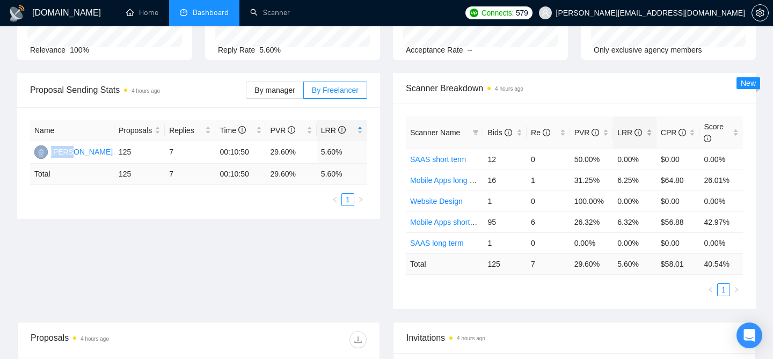
click at [650, 137] on div "LRR" at bounding box center [635, 133] width 35 height 12
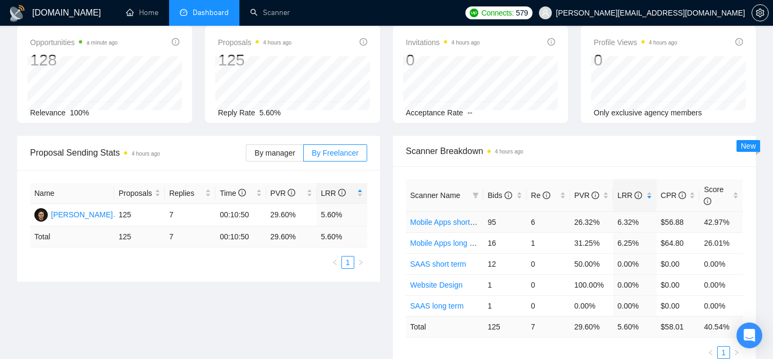
scroll to position [0, 0]
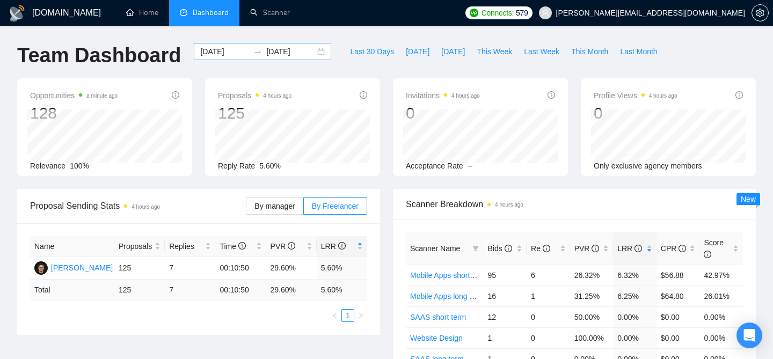
click at [307, 53] on div "2025-05-01 2025-05-31" at bounding box center [262, 51] width 137 height 17
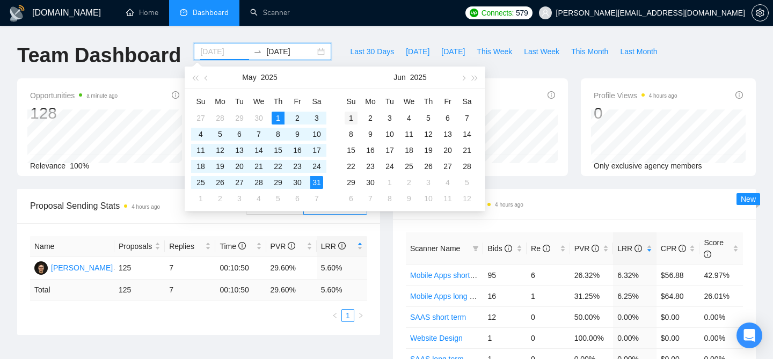
type input "[DATE]"
click at [353, 117] on div "1" at bounding box center [351, 118] width 13 height 13
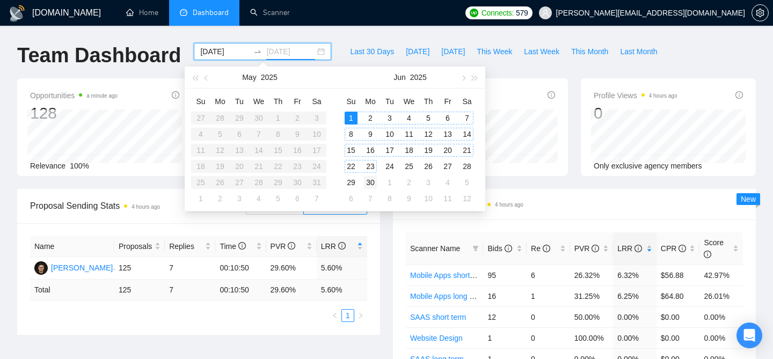
type input "[DATE]"
click at [373, 178] on div "30" at bounding box center [370, 182] width 13 height 13
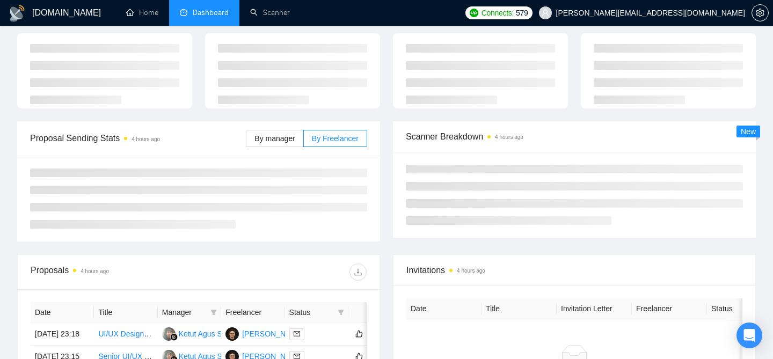
scroll to position [65, 0]
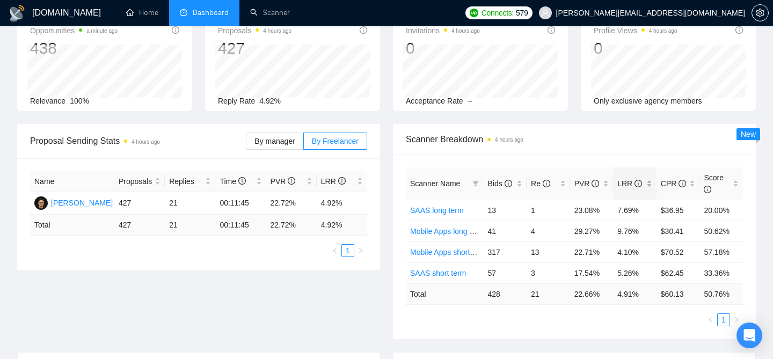
click at [650, 190] on div "LRR" at bounding box center [635, 184] width 35 height 12
click at [652, 182] on div "LRR" at bounding box center [635, 184] width 35 height 12
click at [595, 132] on div "Scanner Breakdown 4 hours ago" at bounding box center [574, 139] width 337 height 31
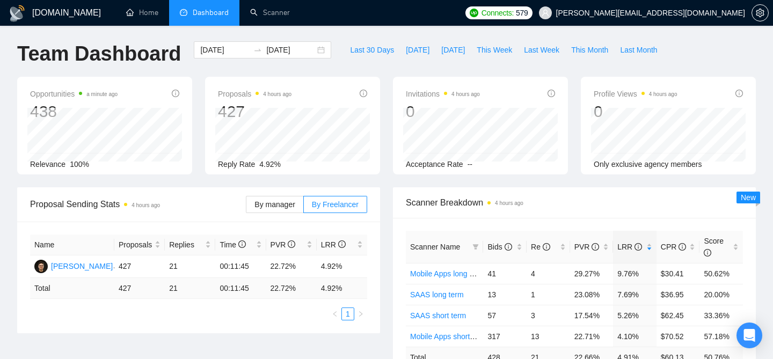
scroll to position [0, 0]
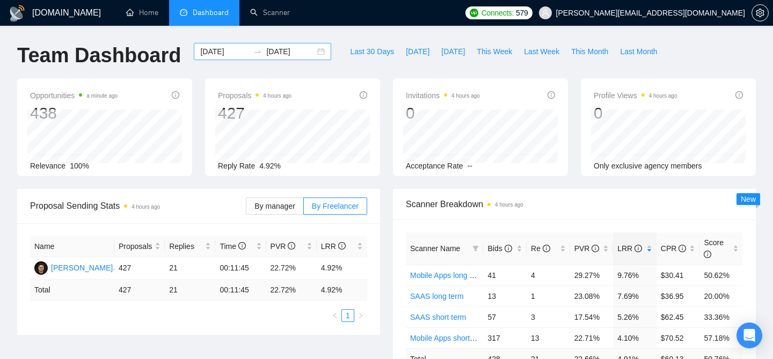
click at [321, 55] on div "[DATE] [DATE]" at bounding box center [262, 51] width 137 height 17
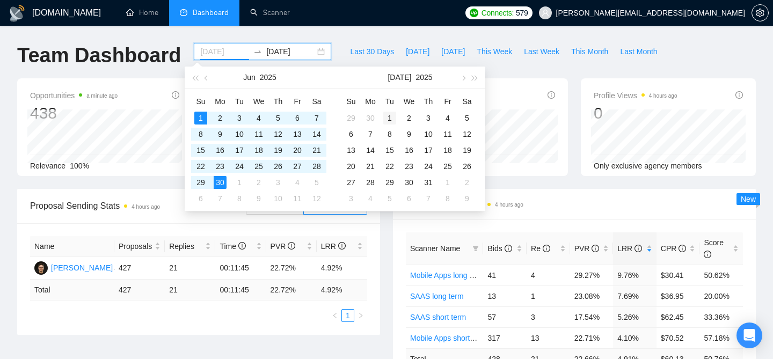
type input "[DATE]"
click at [386, 112] on div "1" at bounding box center [389, 118] width 13 height 13
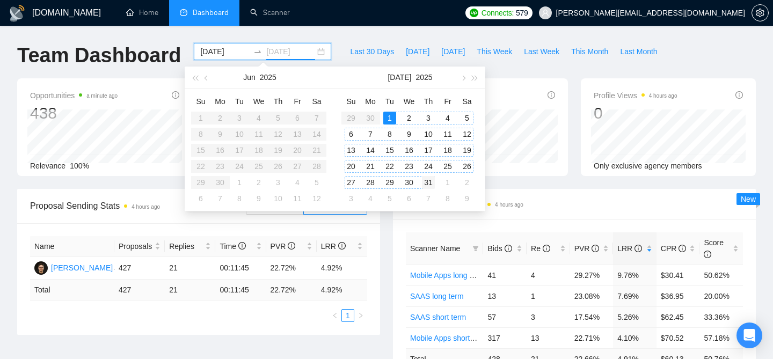
type input "[DATE]"
click at [432, 184] on div "31" at bounding box center [428, 182] width 13 height 13
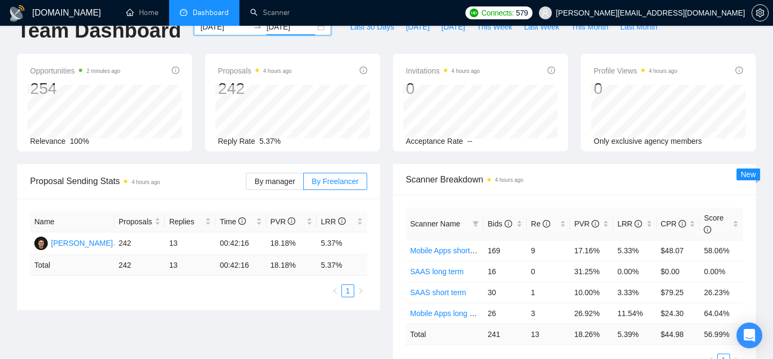
scroll to position [48, 0]
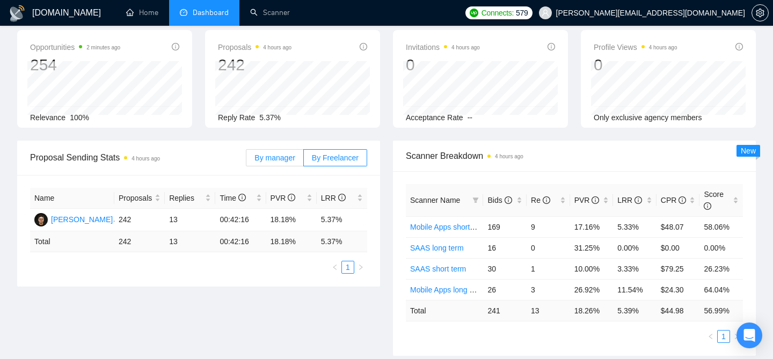
click at [291, 153] on label "By manager" at bounding box center [274, 157] width 57 height 17
click at [246, 161] on input "By manager" at bounding box center [246, 161] width 0 height 0
click at [651, 199] on div "LRR" at bounding box center [635, 200] width 35 height 12
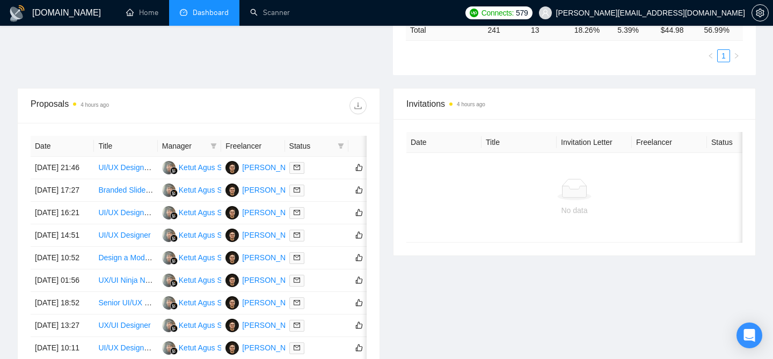
scroll to position [333, 0]
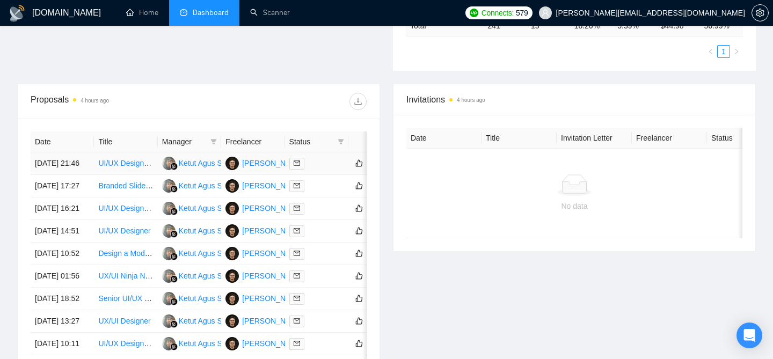
click at [264, 159] on td "Hamza Jilani" at bounding box center [252, 164] width 63 height 23
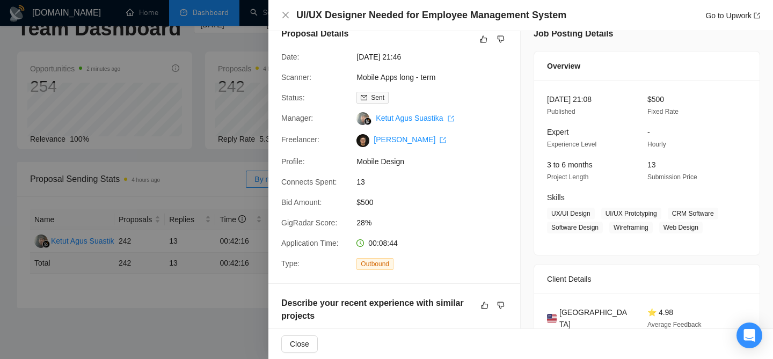
scroll to position [0, 0]
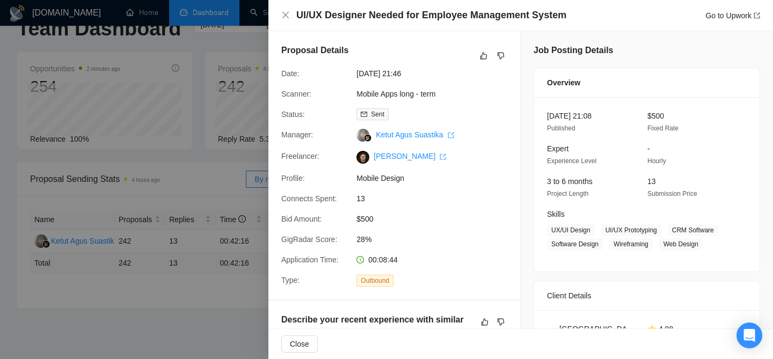
click at [140, 323] on div at bounding box center [386, 179] width 773 height 359
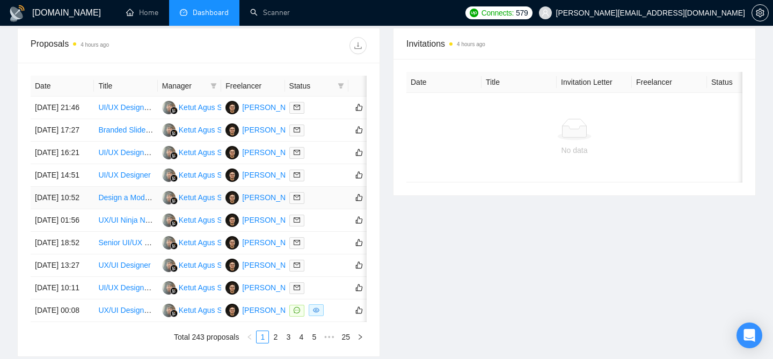
scroll to position [391, 0]
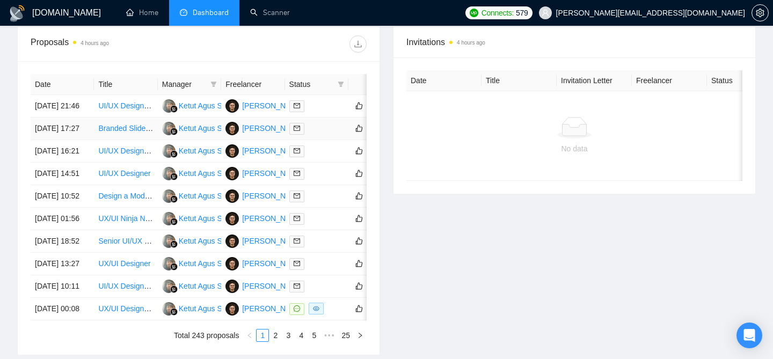
click at [90, 140] on td "[DATE] 17:27" at bounding box center [62, 129] width 63 height 23
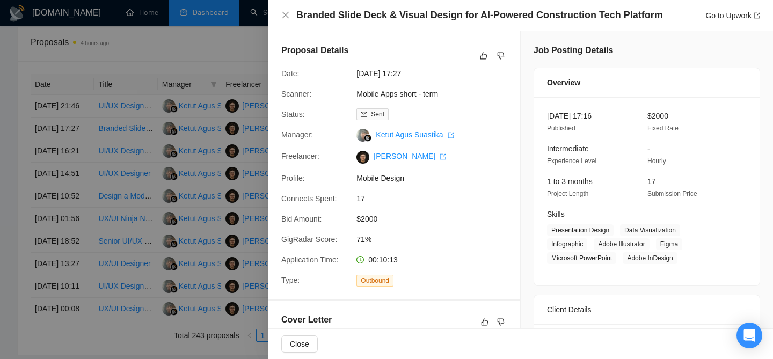
click at [88, 166] on div at bounding box center [386, 179] width 773 height 359
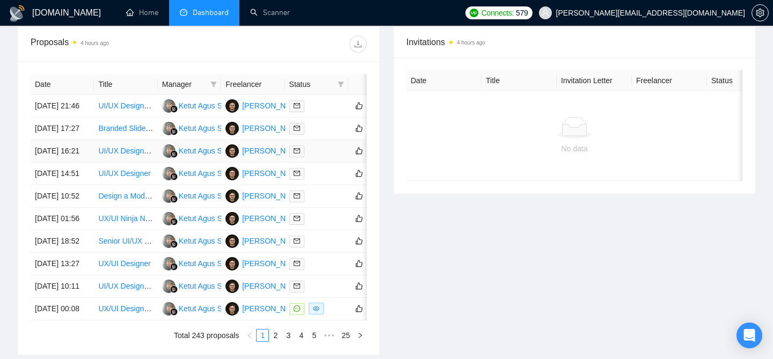
click at [88, 163] on td "31 Jul, 2025 16:21" at bounding box center [62, 151] width 63 height 23
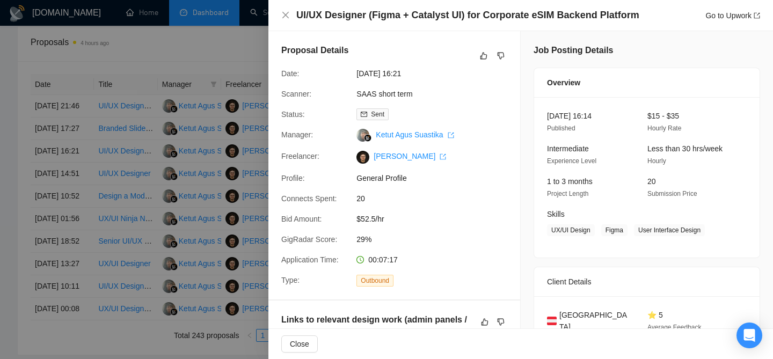
click at [86, 189] on div at bounding box center [386, 179] width 773 height 359
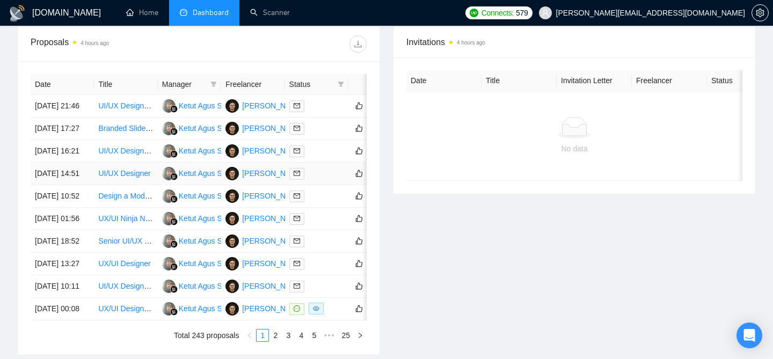
click at [85, 185] on td "31 Jul, 2025 14:51" at bounding box center [62, 174] width 63 height 23
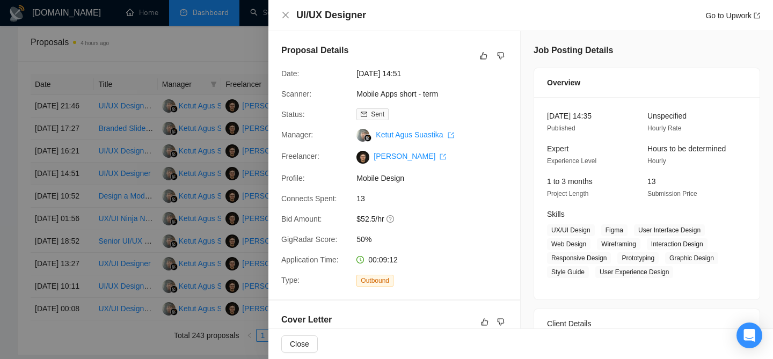
click at [85, 214] on div at bounding box center [386, 179] width 773 height 359
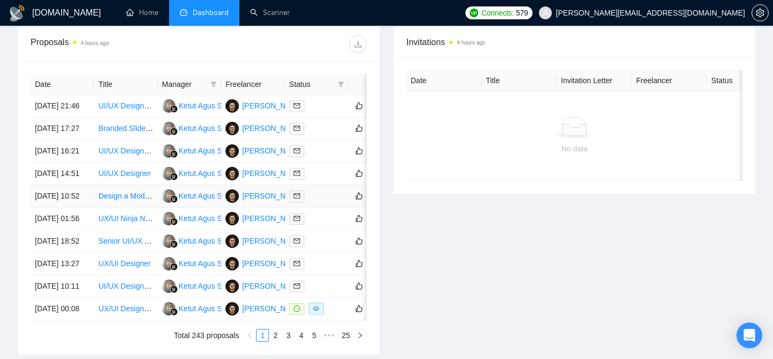
click at [85, 208] on td "31 Jul, 2025 10:52" at bounding box center [62, 196] width 63 height 23
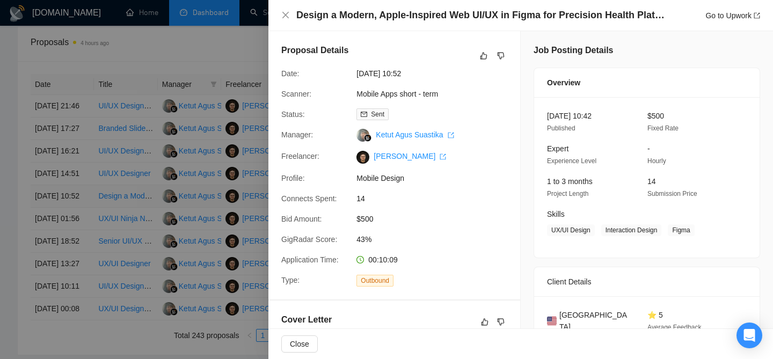
click at [85, 257] on div at bounding box center [386, 179] width 773 height 359
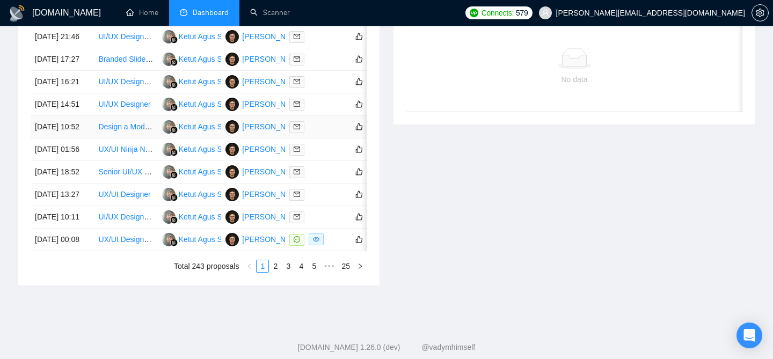
scroll to position [463, 0]
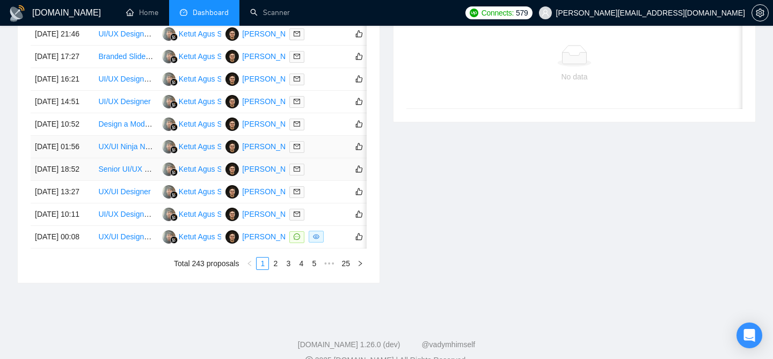
click at [89, 158] on td "31 Jul, 2025 01:56" at bounding box center [62, 147] width 63 height 23
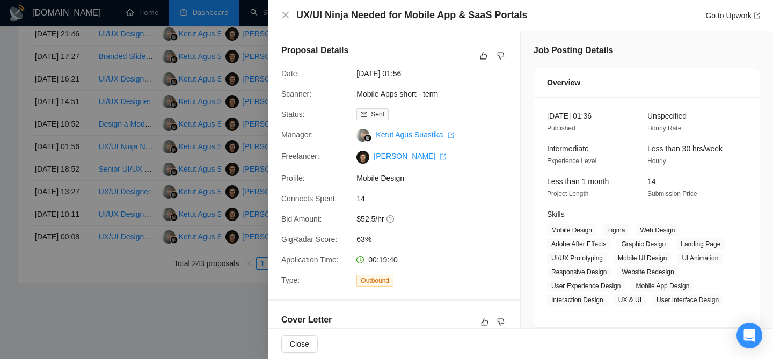
click at [91, 229] on div at bounding box center [386, 179] width 773 height 359
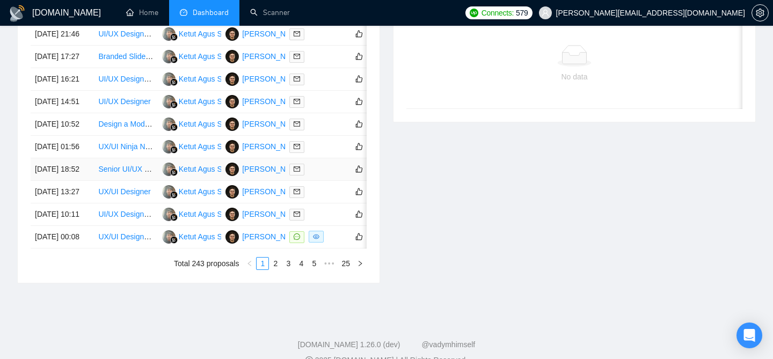
click at [90, 181] on td "30 Jul, 2025 18:52" at bounding box center [62, 169] width 63 height 23
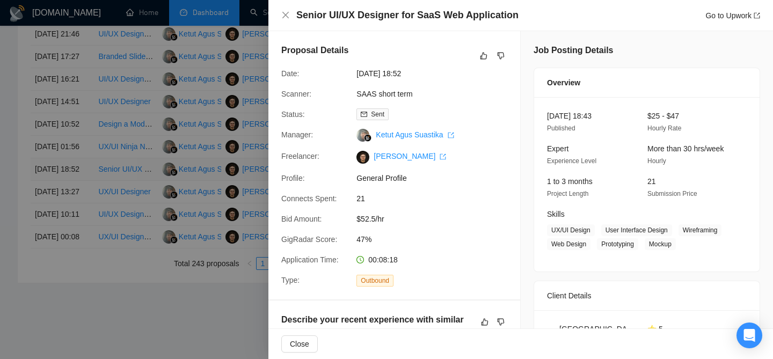
click at [90, 242] on div at bounding box center [386, 179] width 773 height 359
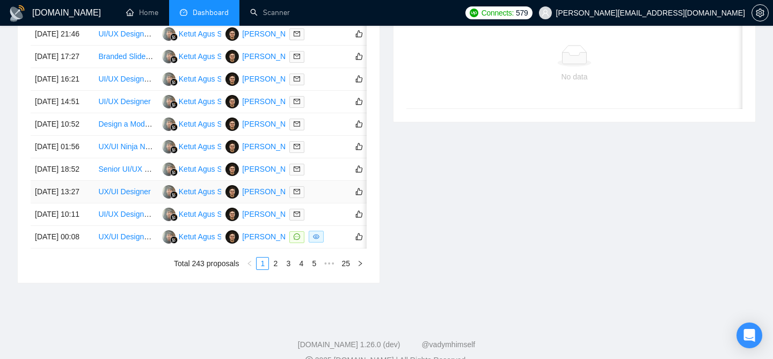
click at [93, 204] on td "30 Jul, 2025 13:27" at bounding box center [62, 192] width 63 height 23
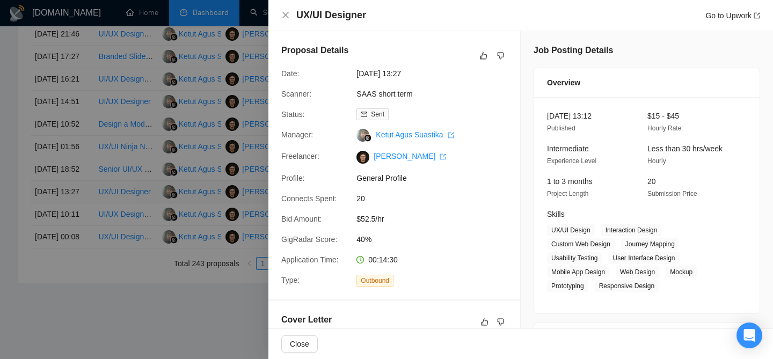
click at [93, 283] on div at bounding box center [386, 179] width 773 height 359
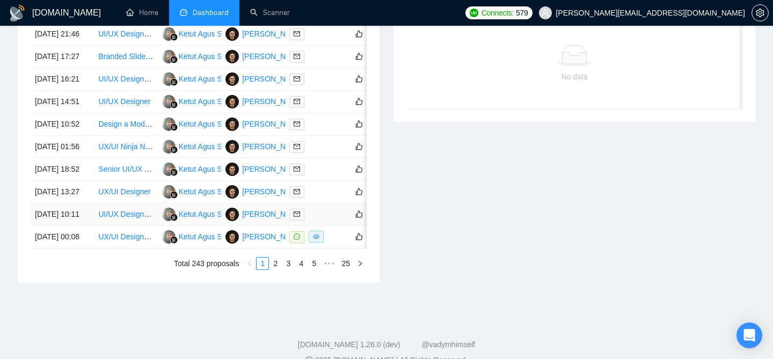
click at [92, 226] on td "30 Jul, 2025 10:11" at bounding box center [62, 215] width 63 height 23
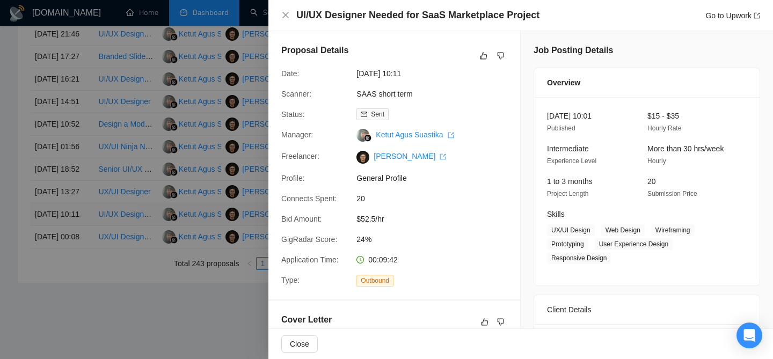
click at [92, 317] on div at bounding box center [386, 179] width 773 height 359
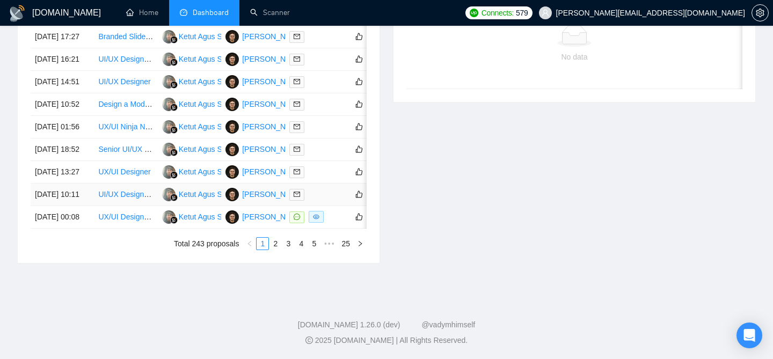
scroll to position [527, 0]
click at [91, 229] on td "30 Jul, 2025 00:08" at bounding box center [62, 217] width 63 height 23
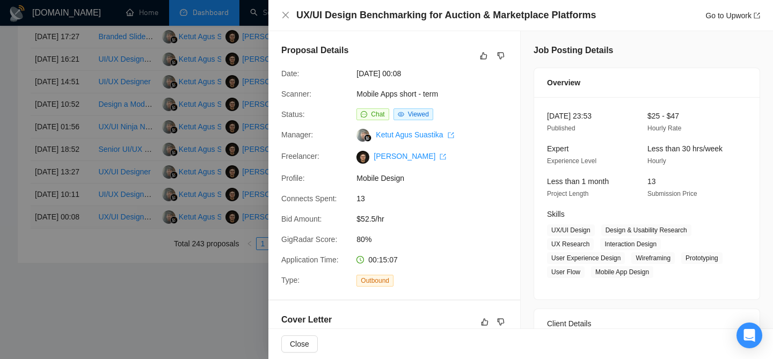
click at [91, 277] on div at bounding box center [386, 179] width 773 height 359
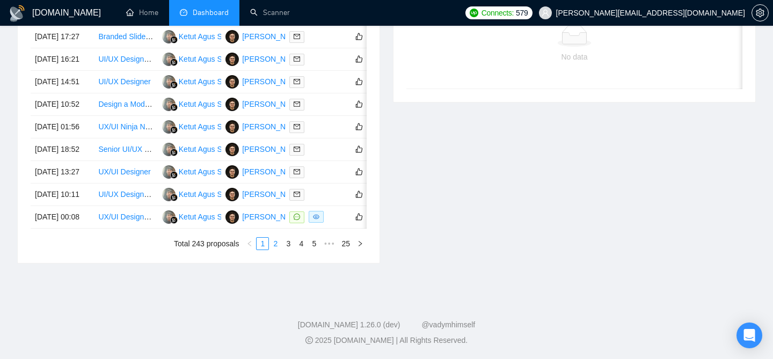
click at [272, 250] on link "2" at bounding box center [276, 244] width 12 height 12
click at [81, 206] on td "29 Jul, 2025 12:05" at bounding box center [62, 195] width 63 height 23
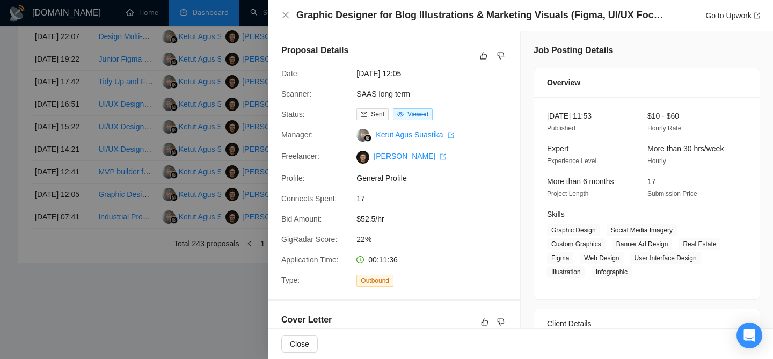
click at [95, 238] on div at bounding box center [386, 179] width 773 height 359
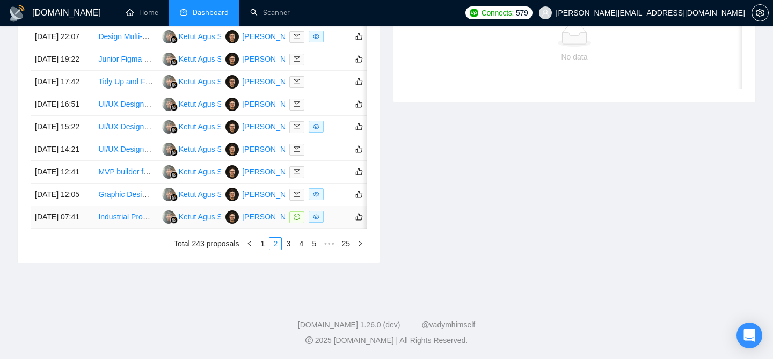
click at [85, 229] on td "29 Jul, 2025 07:41" at bounding box center [62, 217] width 63 height 23
click at [91, 229] on td "29 Jul, 2025 07:41" at bounding box center [62, 217] width 63 height 23
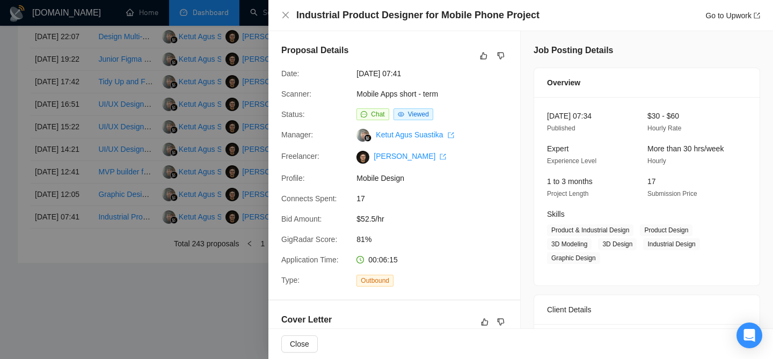
click at [235, 38] on div at bounding box center [386, 179] width 773 height 359
